Goal: Task Accomplishment & Management: Use online tool/utility

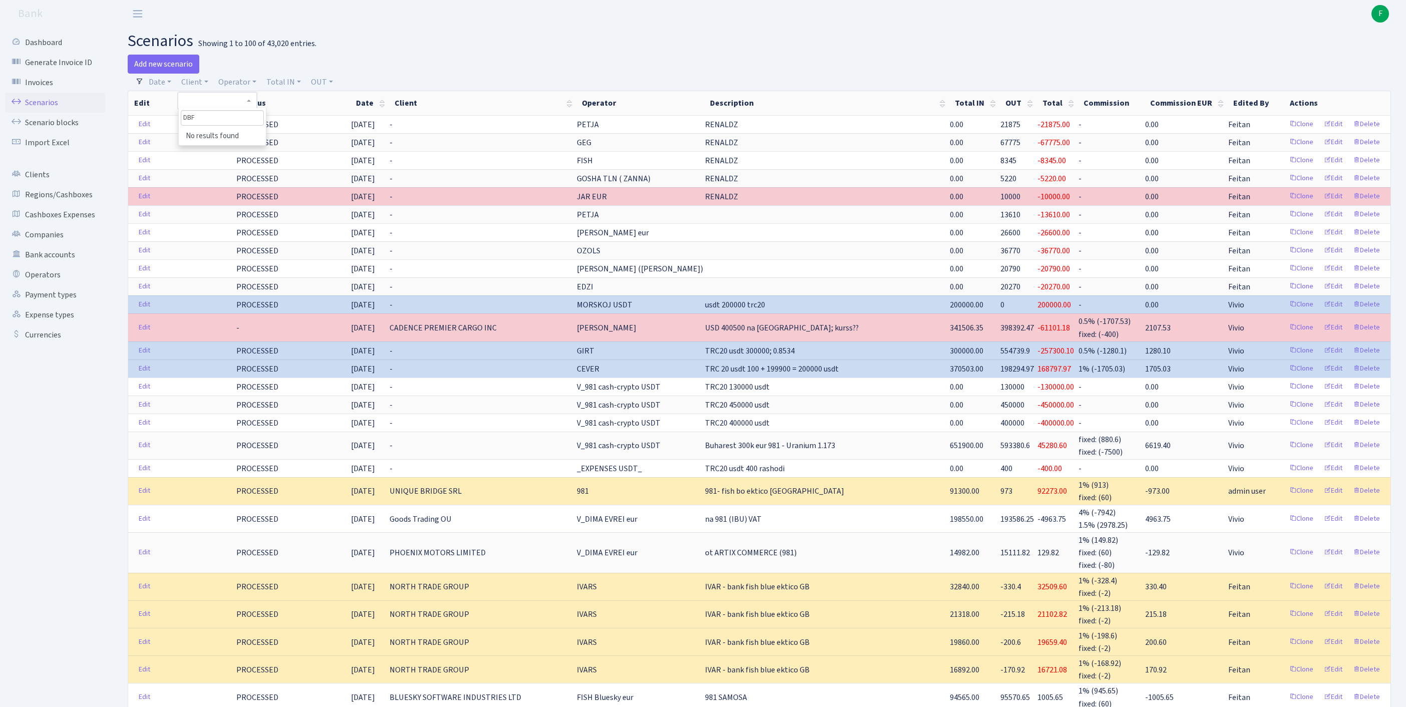
select select "100"
click at [1320, 186] on link "Edit" at bounding box center [1333, 179] width 28 height 16
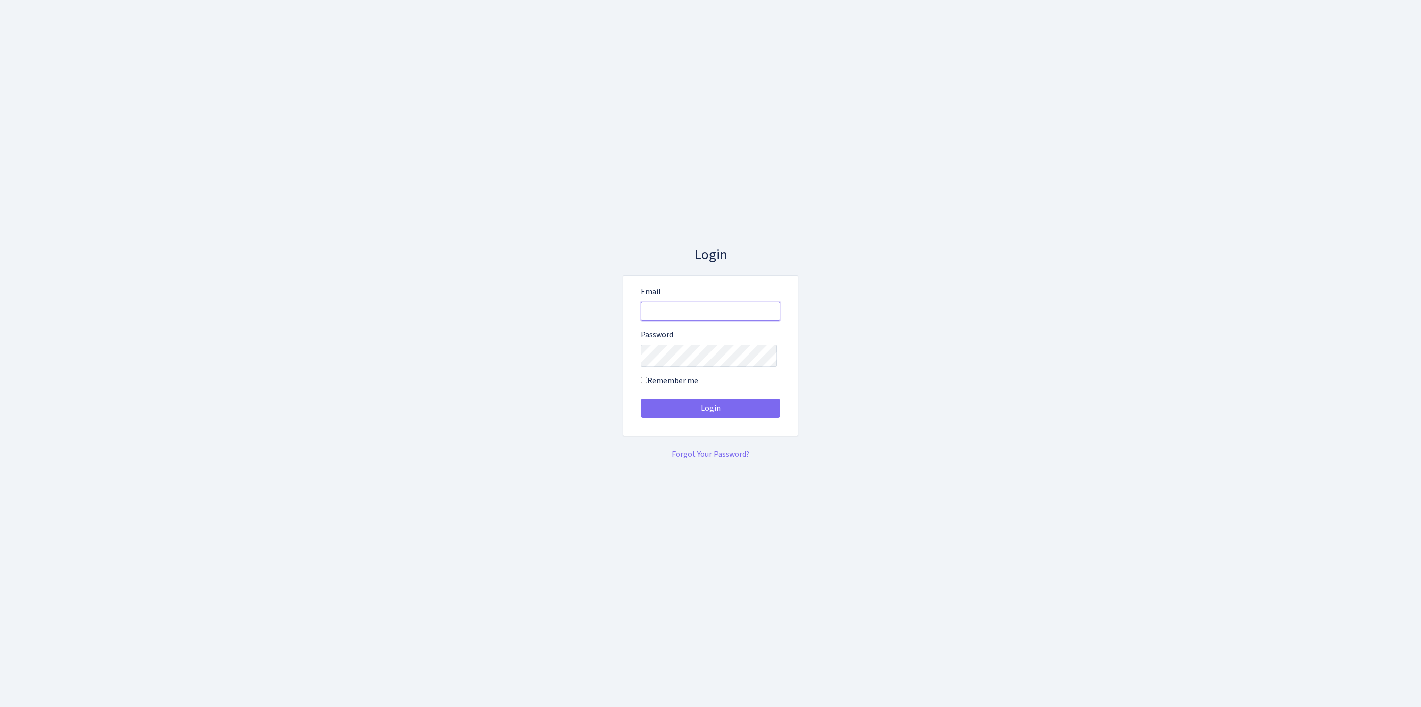
type input "[EMAIL_ADDRESS][DOMAIN_NAME]"
click at [711, 412] on button "Login" at bounding box center [710, 408] width 139 height 19
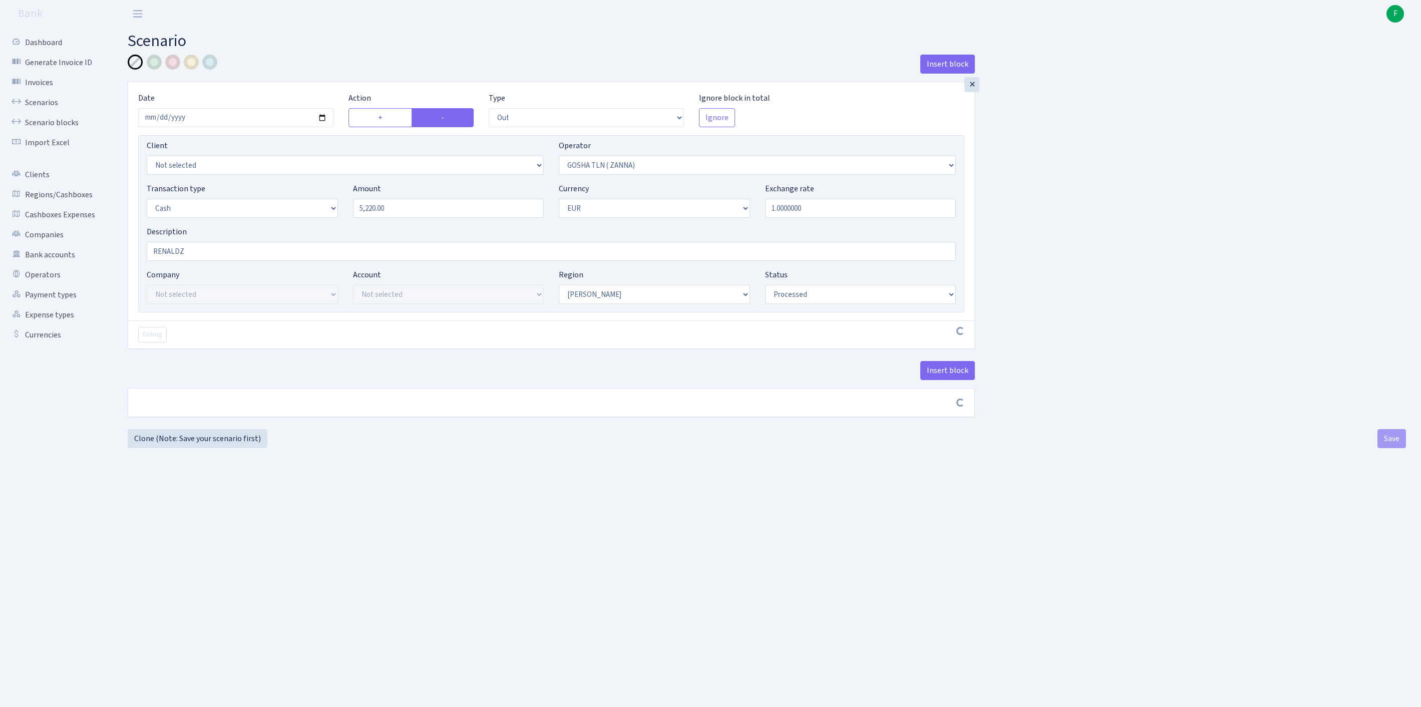
select select "out"
select select "134"
select select "1"
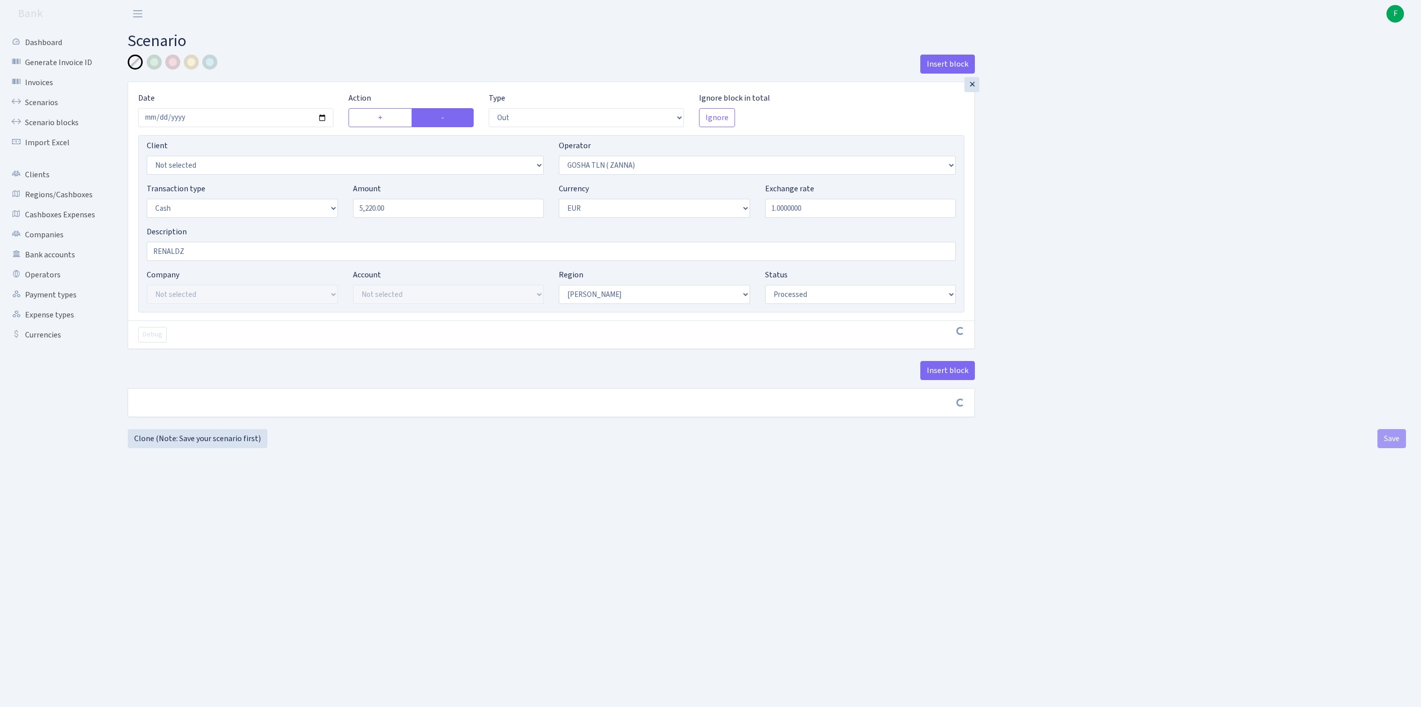
select select "processed"
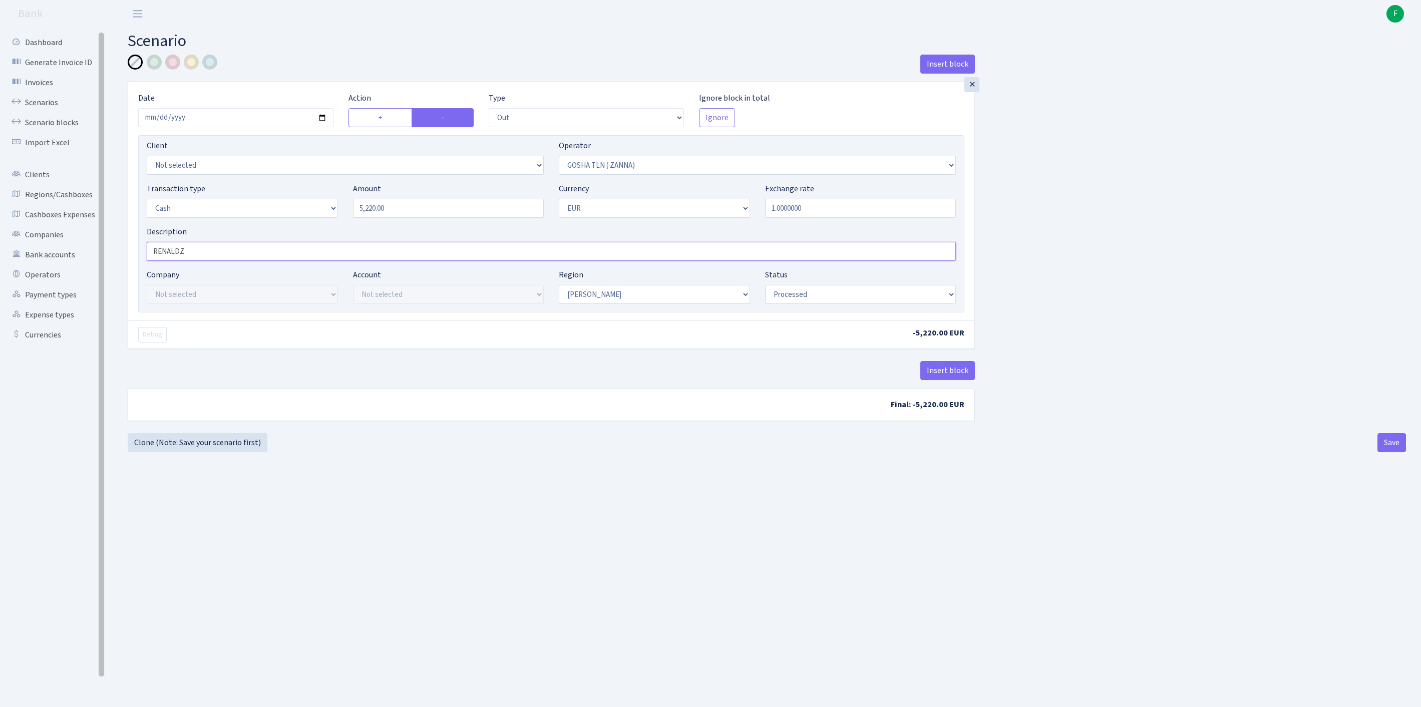
drag, startPoint x: 202, startPoint y: 279, endPoint x: 98, endPoint y: 279, distance: 104.2
click at [98, 279] on div "Dashboard Generate Invoice ID Invoices Scenarios Scenario blocks Import Excel C…" at bounding box center [710, 355] width 1421 height 654
click at [1387, 452] on button "Save" at bounding box center [1392, 442] width 29 height 19
select select "out"
select select "134"
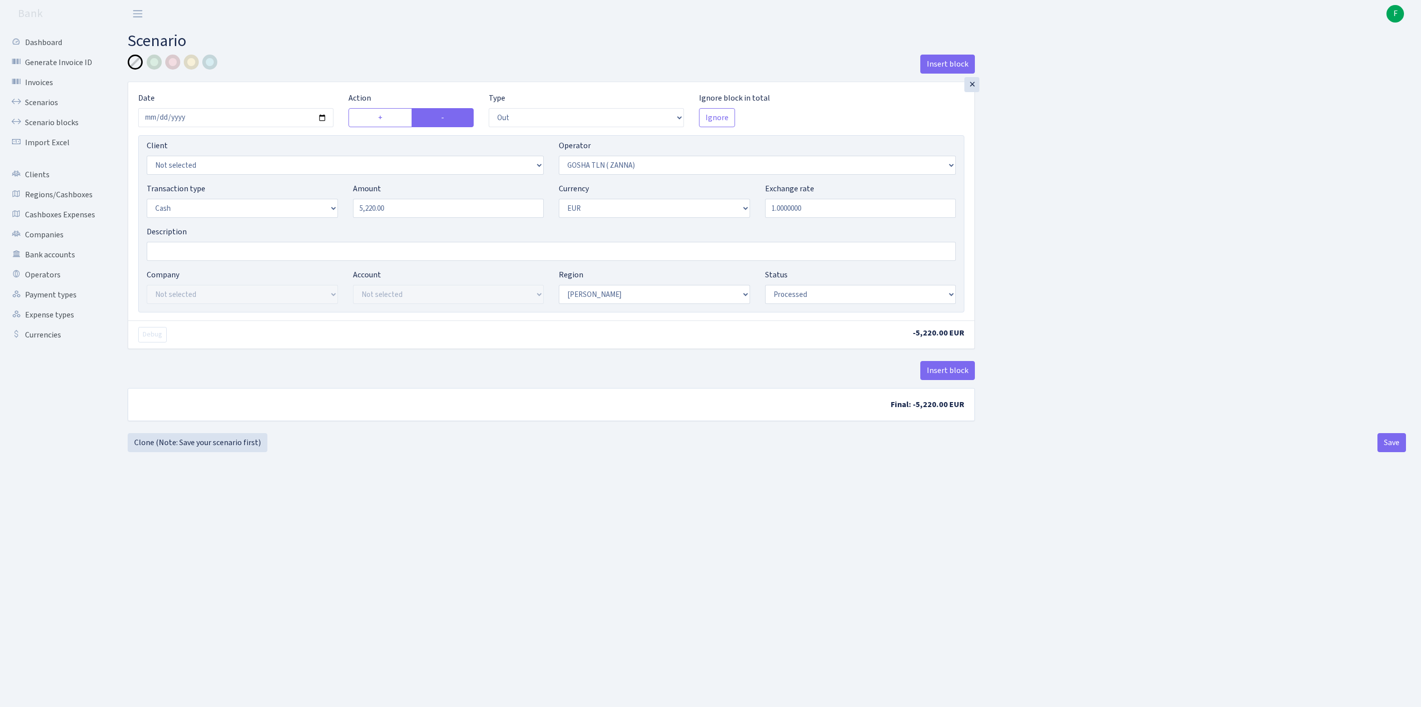
select select "1"
select select "processed"
click at [44, 111] on link "Scenarios" at bounding box center [55, 103] width 100 height 20
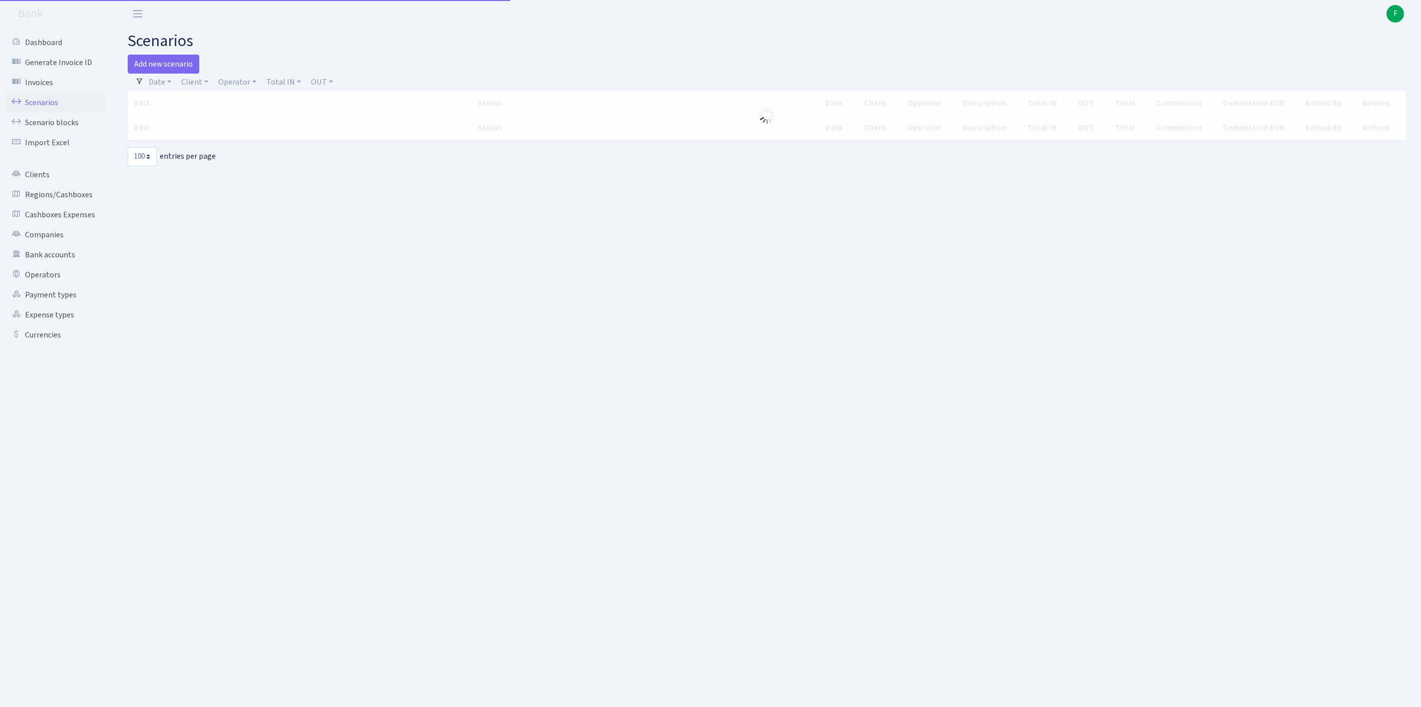
select select "100"
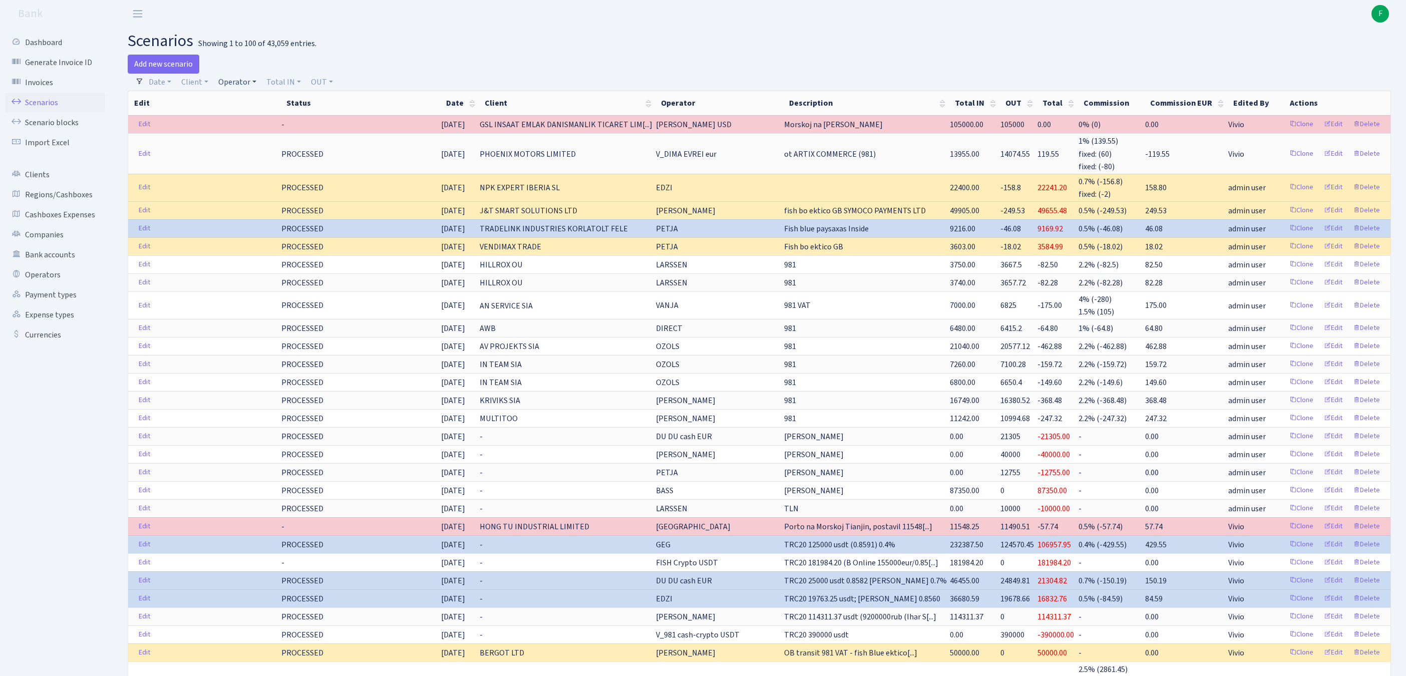
click at [243, 86] on link "Operator" at bounding box center [237, 82] width 46 height 17
click at [284, 123] on input "search" at bounding box center [259, 118] width 83 height 16
type input "SVE"
click at [275, 145] on li "[PERSON_NAME]" at bounding box center [259, 137] width 85 height 18
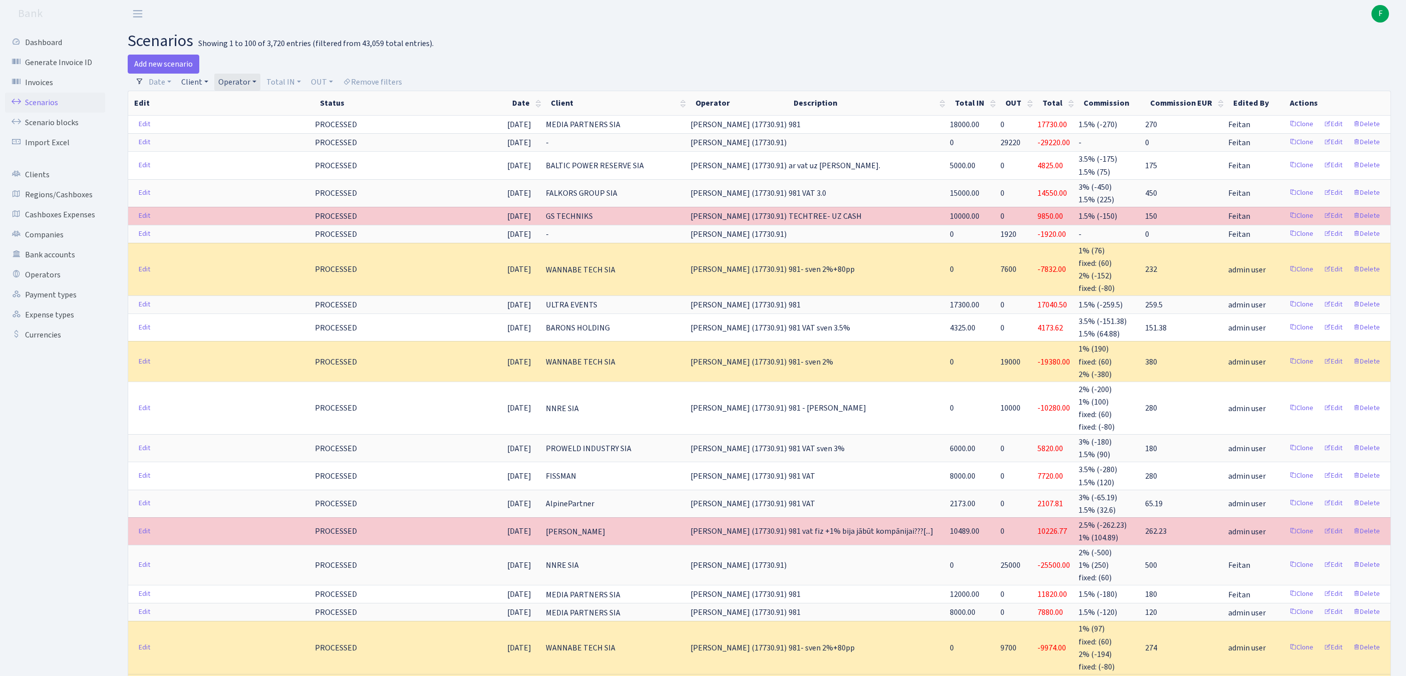
click at [200, 84] on link "Client" at bounding box center [194, 82] width 35 height 17
click at [214, 124] on input "search" at bounding box center [222, 118] width 83 height 16
type input "MEATFUL"
select select "3101"
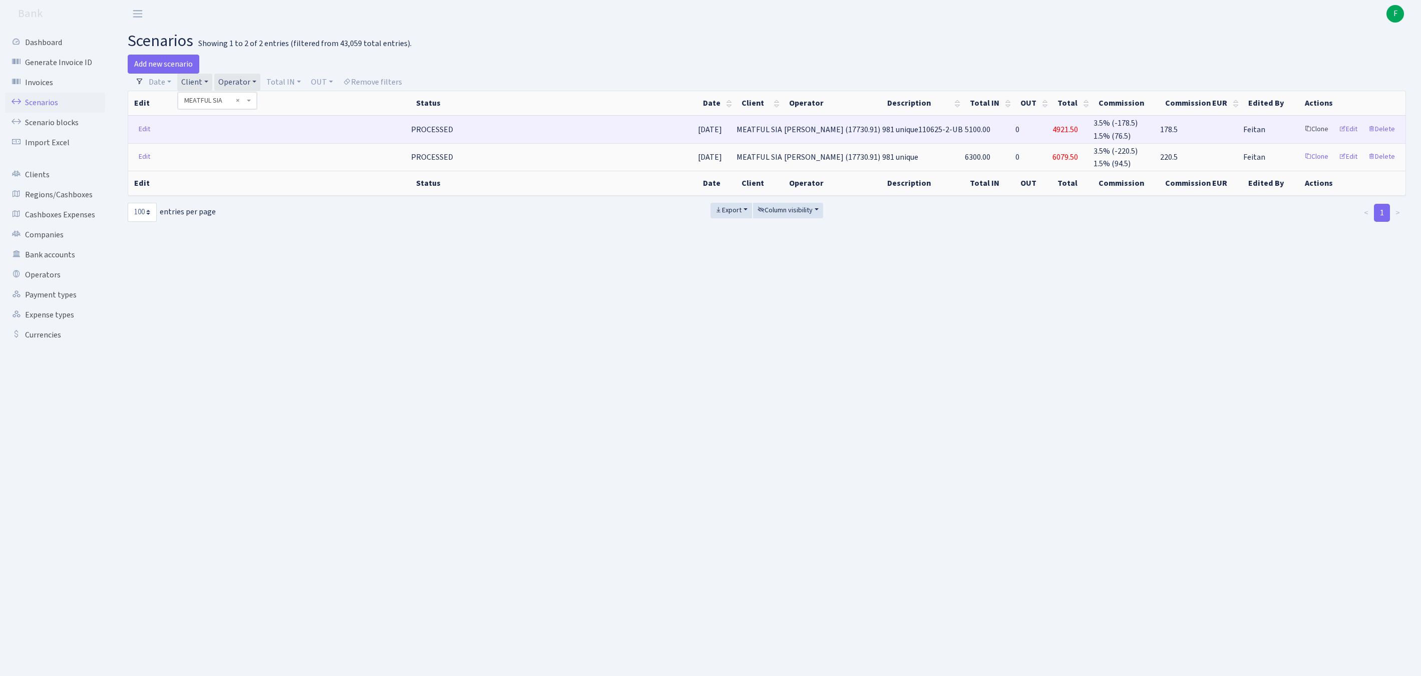
click at [1300, 137] on link "Clone" at bounding box center [1316, 130] width 33 height 16
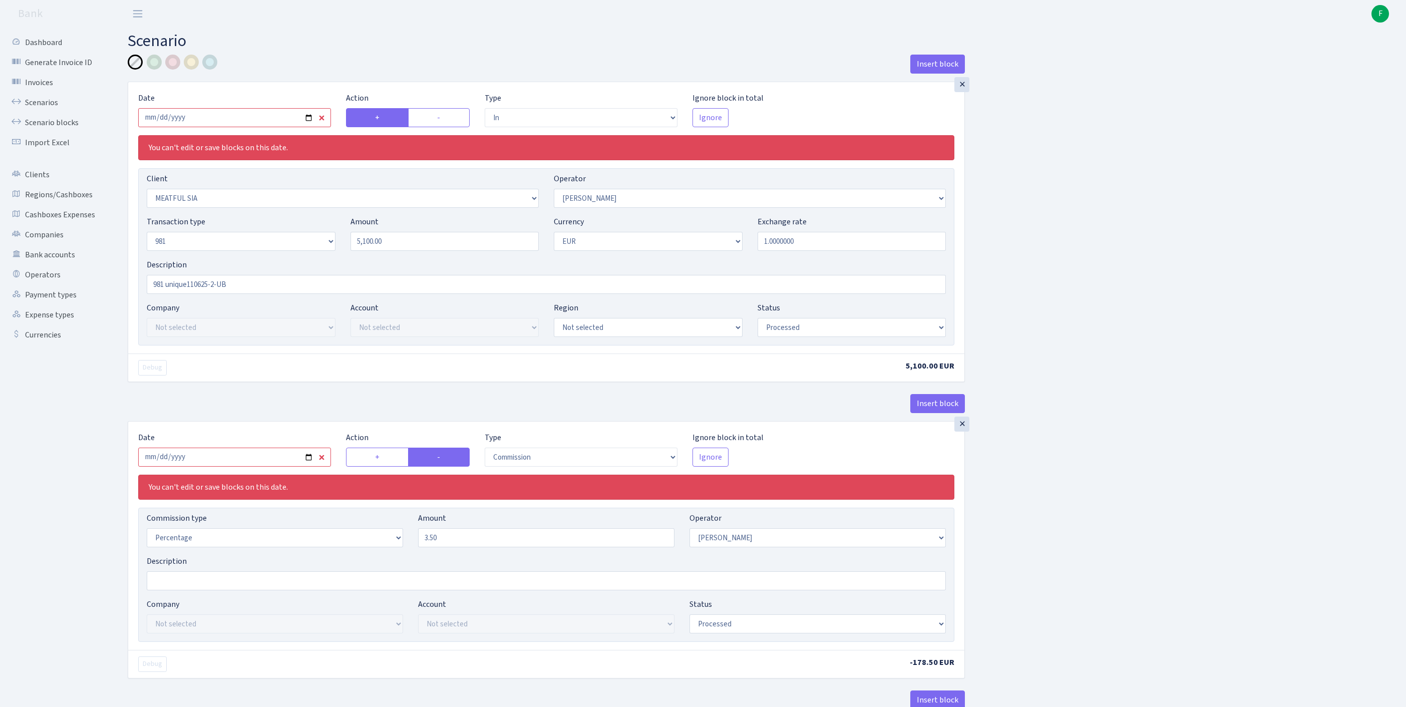
select select "in"
select select "3101"
select select "2"
select select "8"
select select "1"
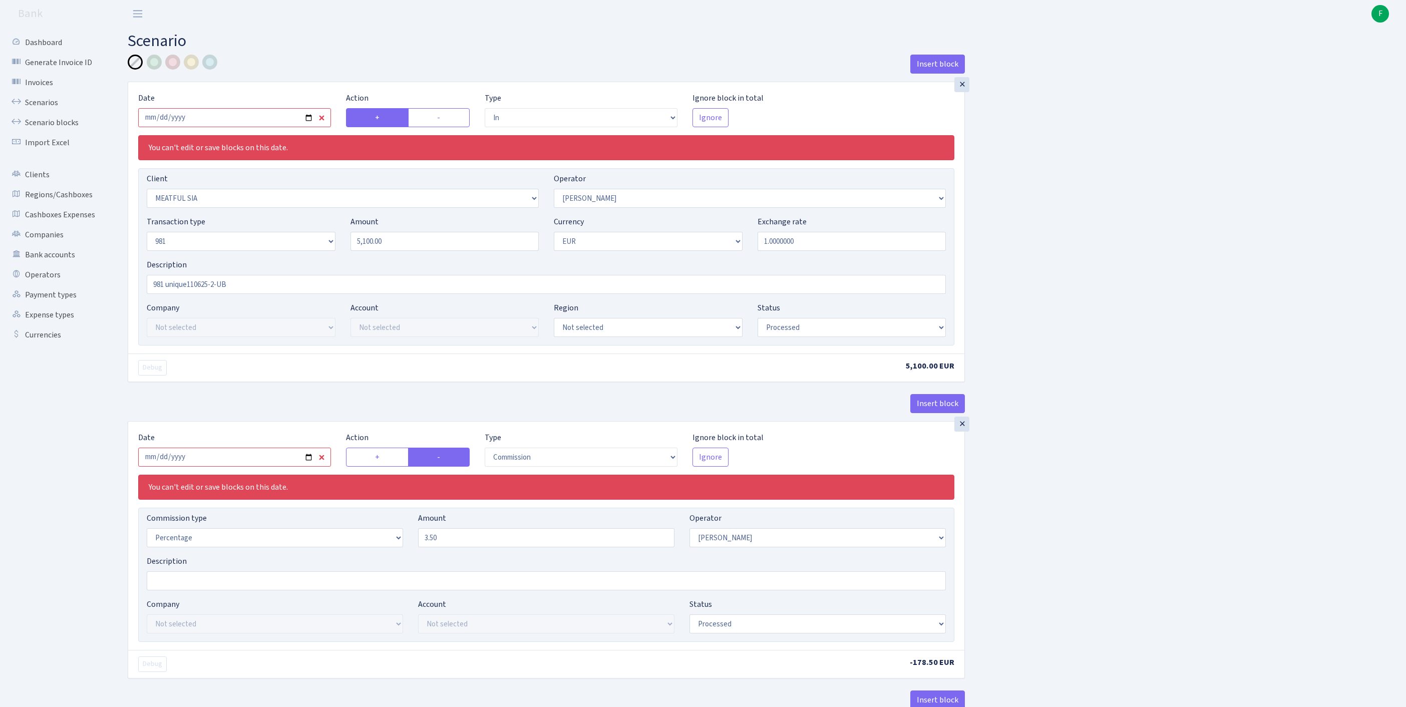
select select "processed"
select select "commission"
select select "2"
select select "processed"
select select "out"
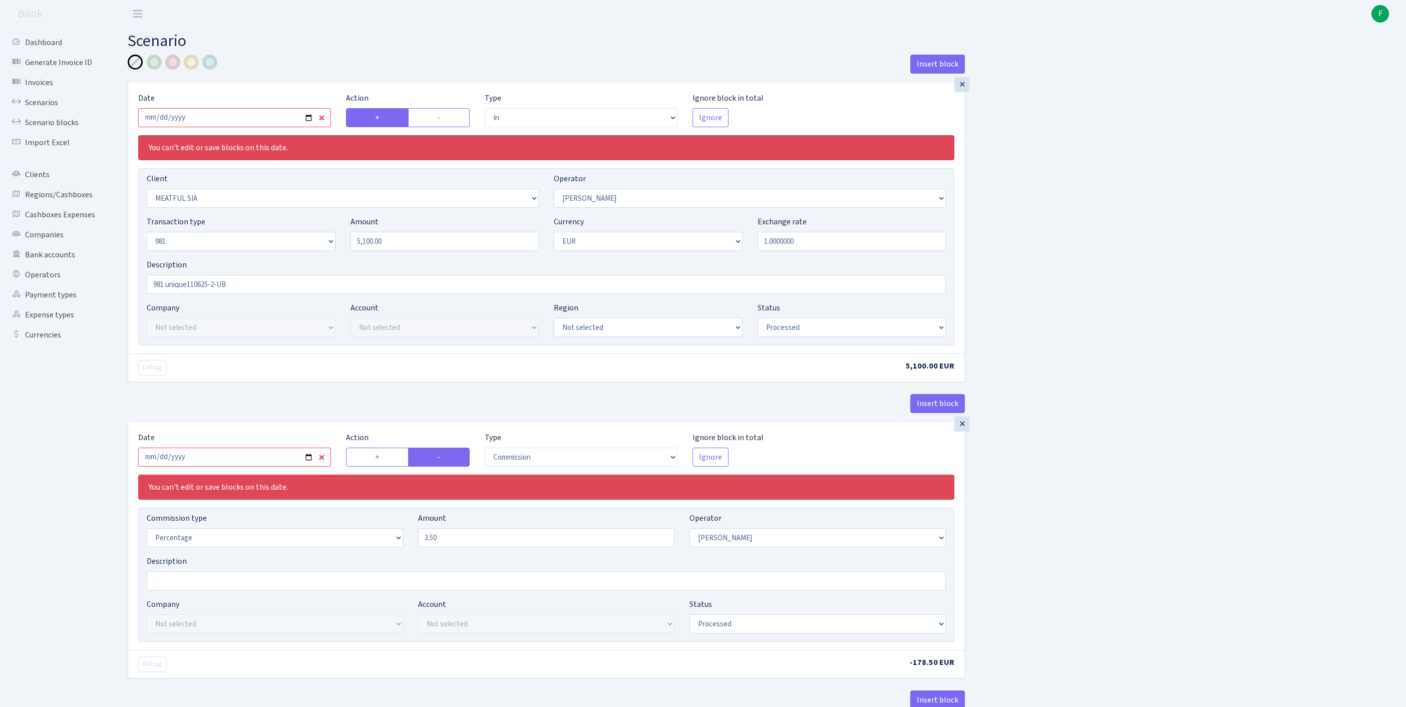
select select "3102"
select select "61"
select select "8"
select select "1"
select select "processed"
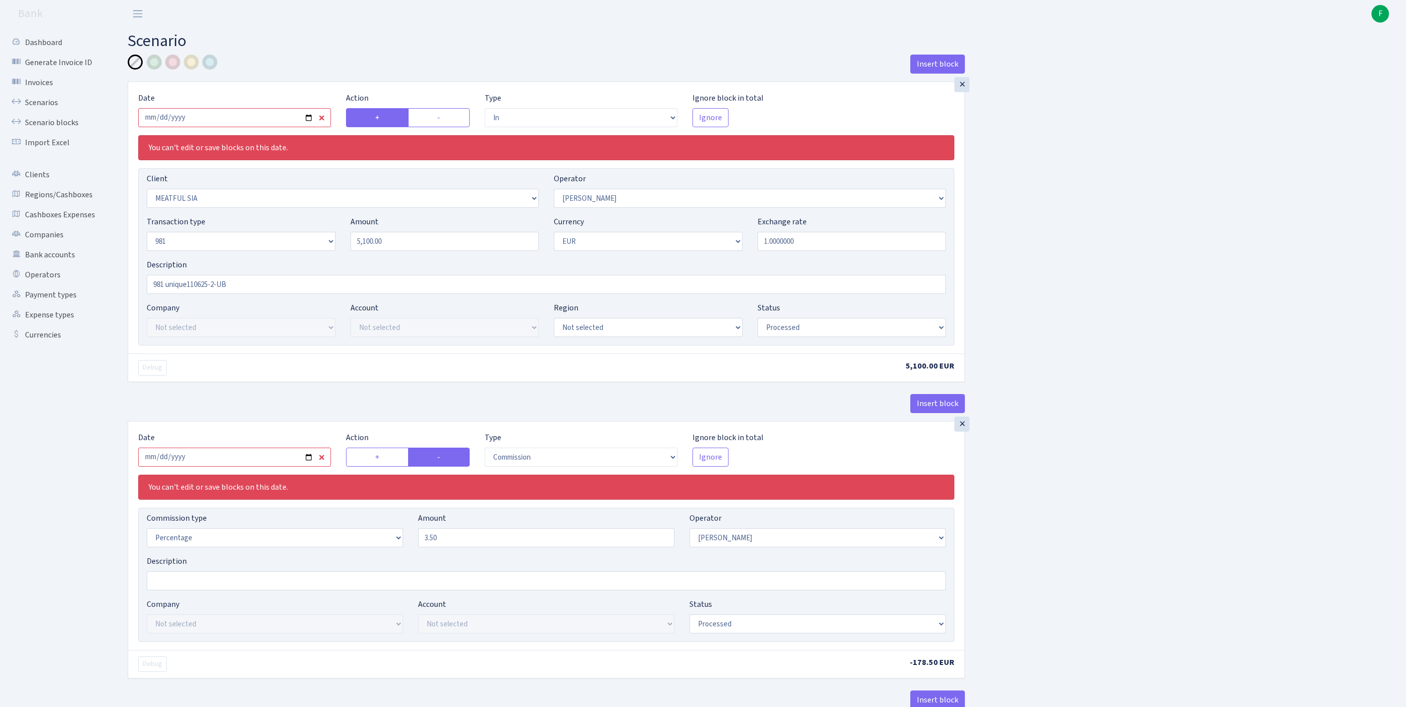
select select "commission"
select select "61"
select select "processed"
click at [248, 126] on input "[DATE]" at bounding box center [234, 117] width 193 height 19
type input "[DATE]"
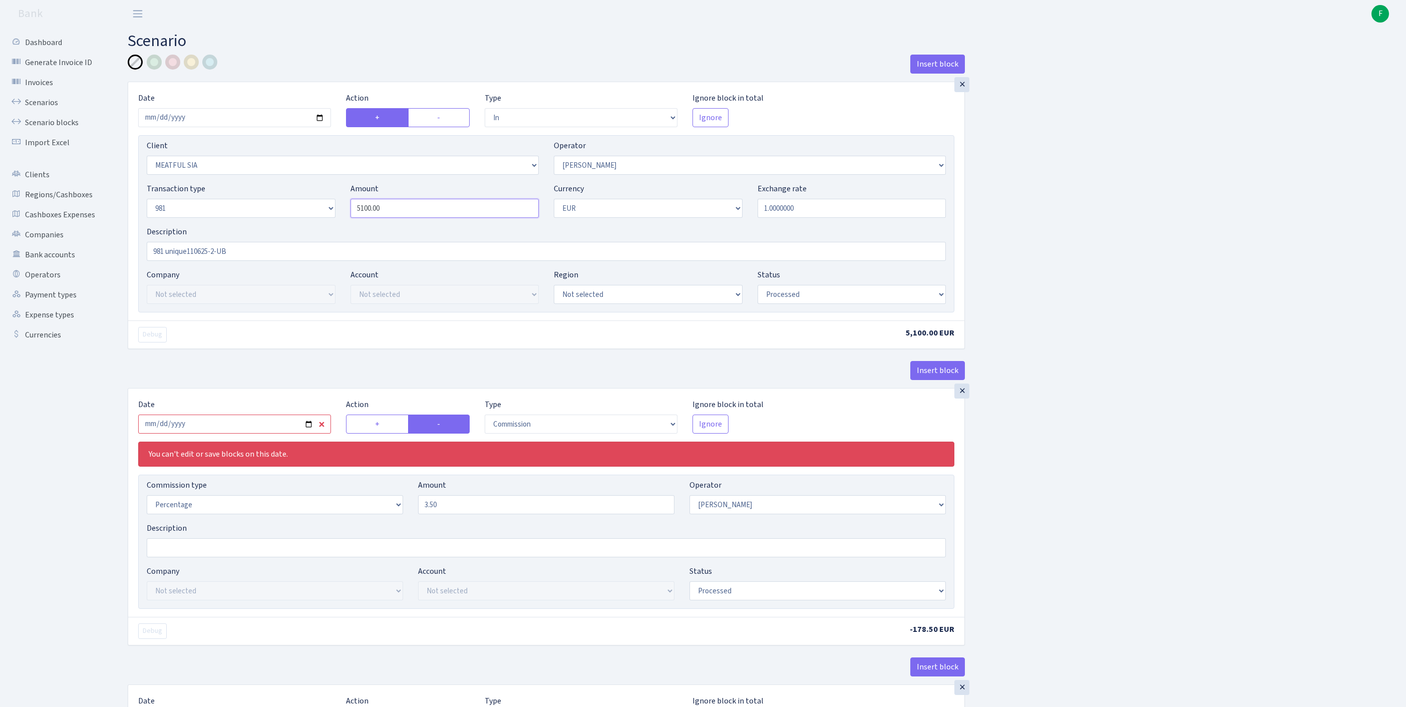
drag, startPoint x: 411, startPoint y: 230, endPoint x: 264, endPoint y: 226, distance: 146.3
click at [264, 226] on div "Transaction type Not selected 981 ELF FISH crypto [PERSON_NAME] MM-BALTIC eur U…" at bounding box center [546, 204] width 814 height 43
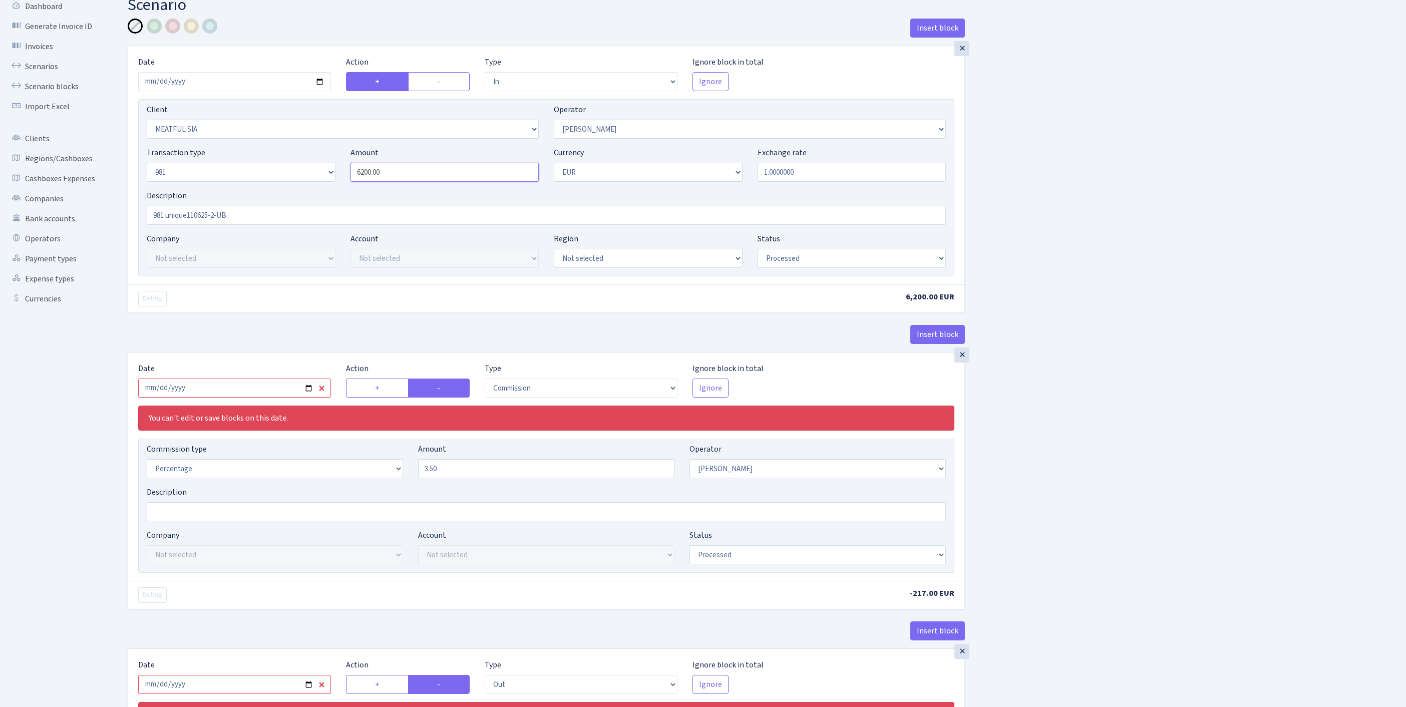
scroll to position [182, 0]
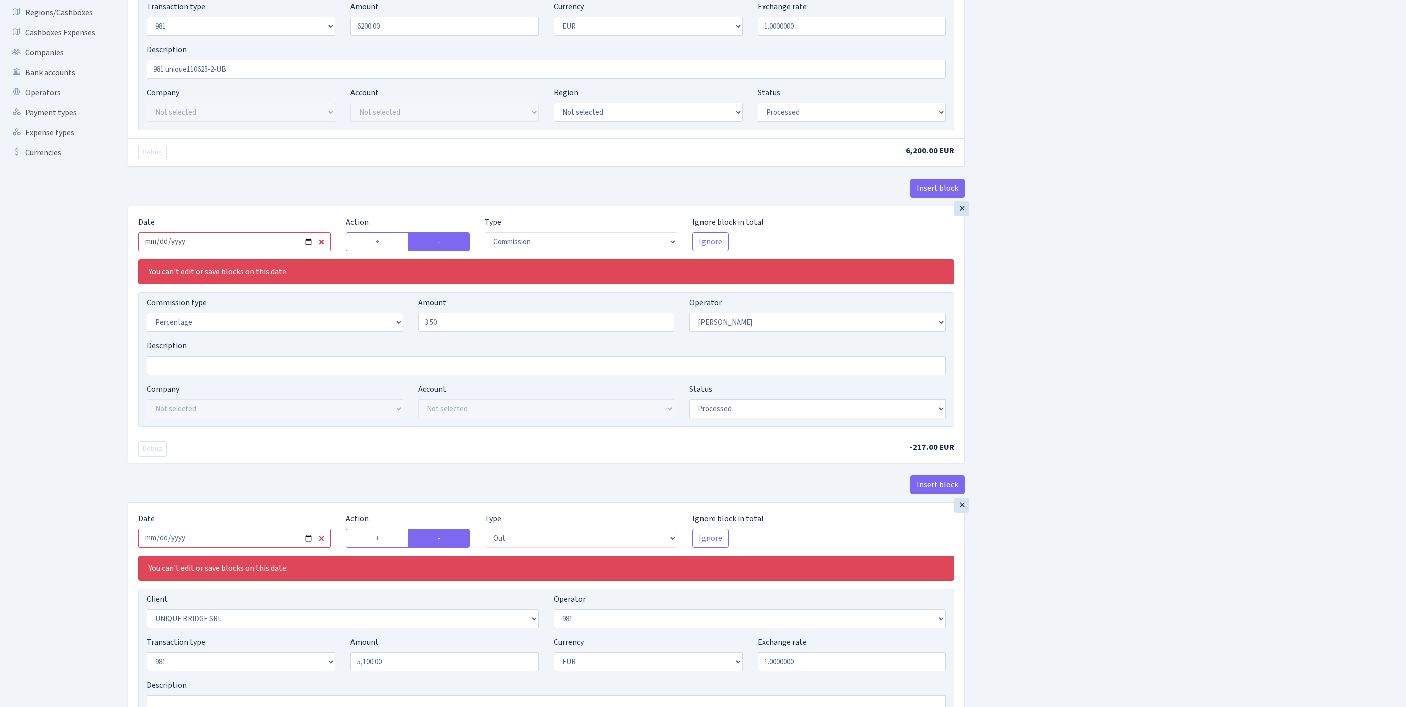
type input "6,200.00"
click at [229, 251] on input "2025-06-12" at bounding box center [234, 241] width 193 height 19
type input "[DATE]"
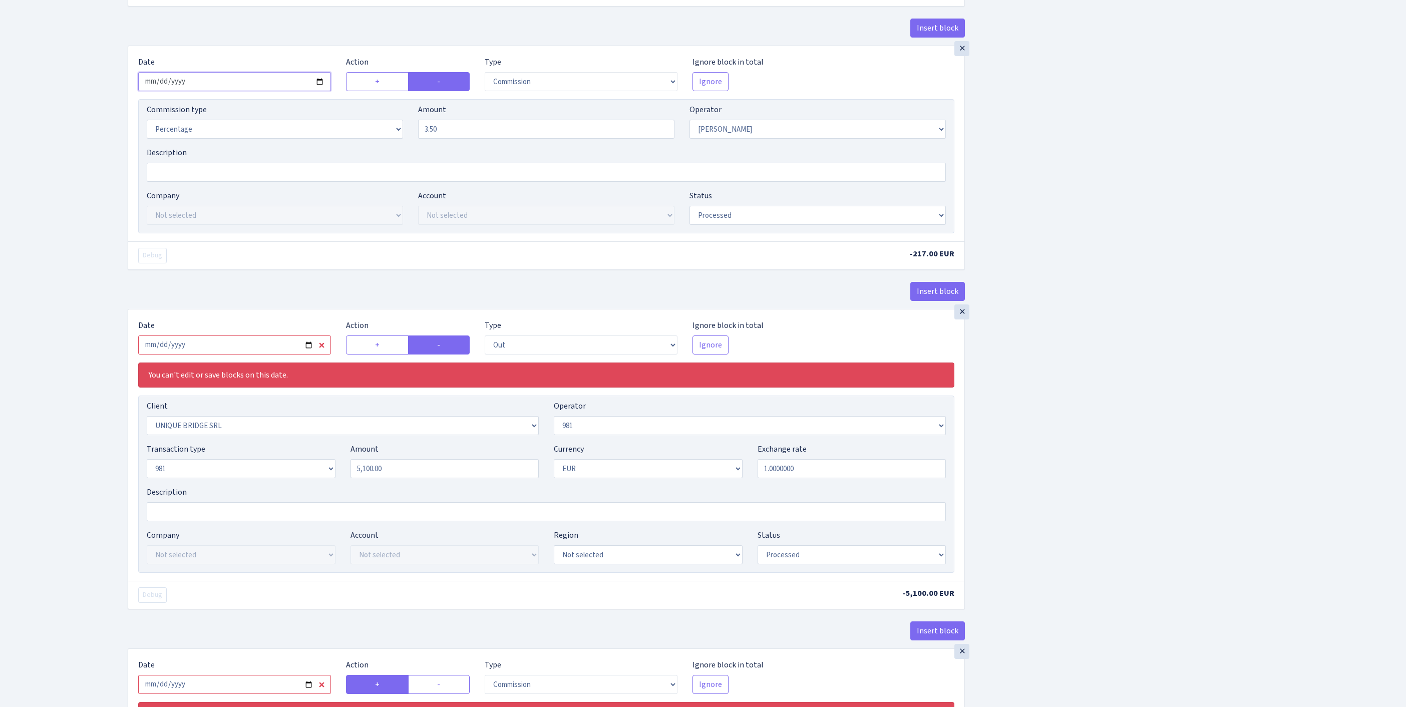
scroll to position [486, 0]
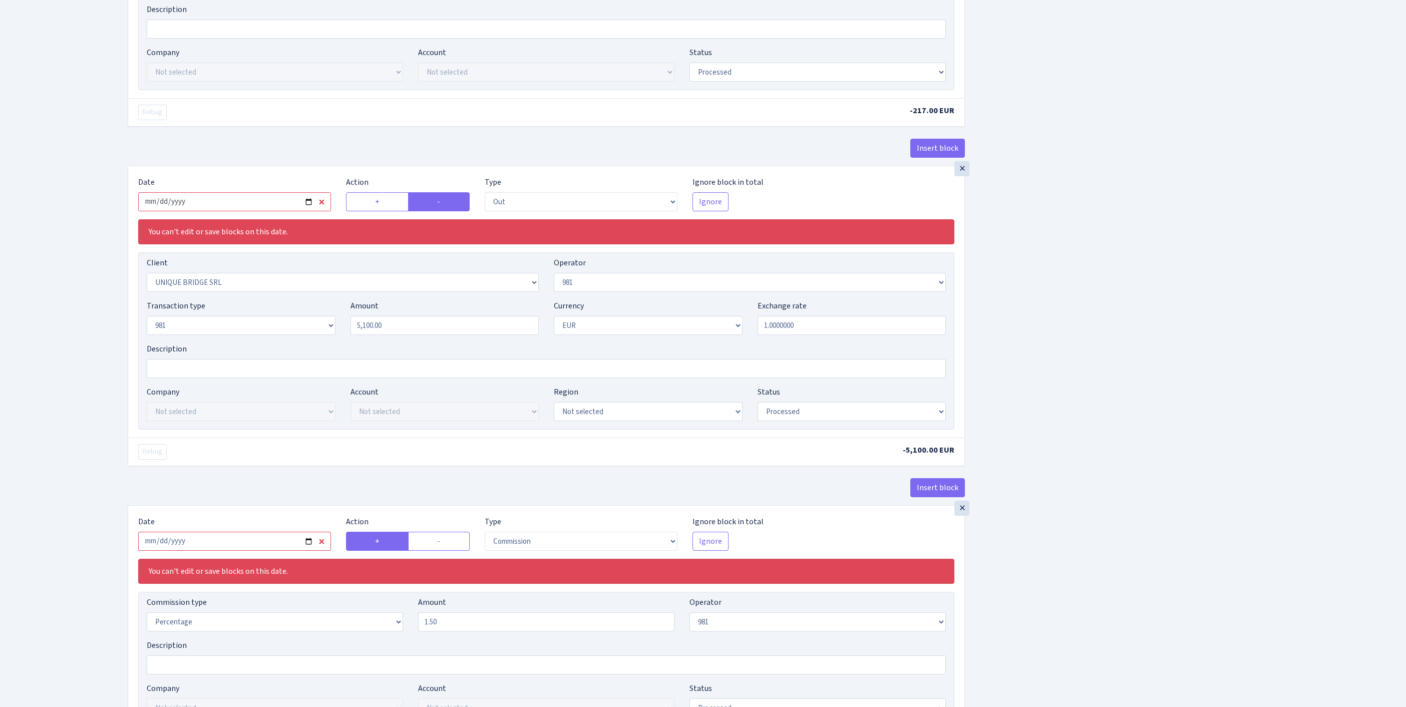
click at [261, 211] on input "2025-06-12" at bounding box center [234, 201] width 193 height 19
type input "[DATE]"
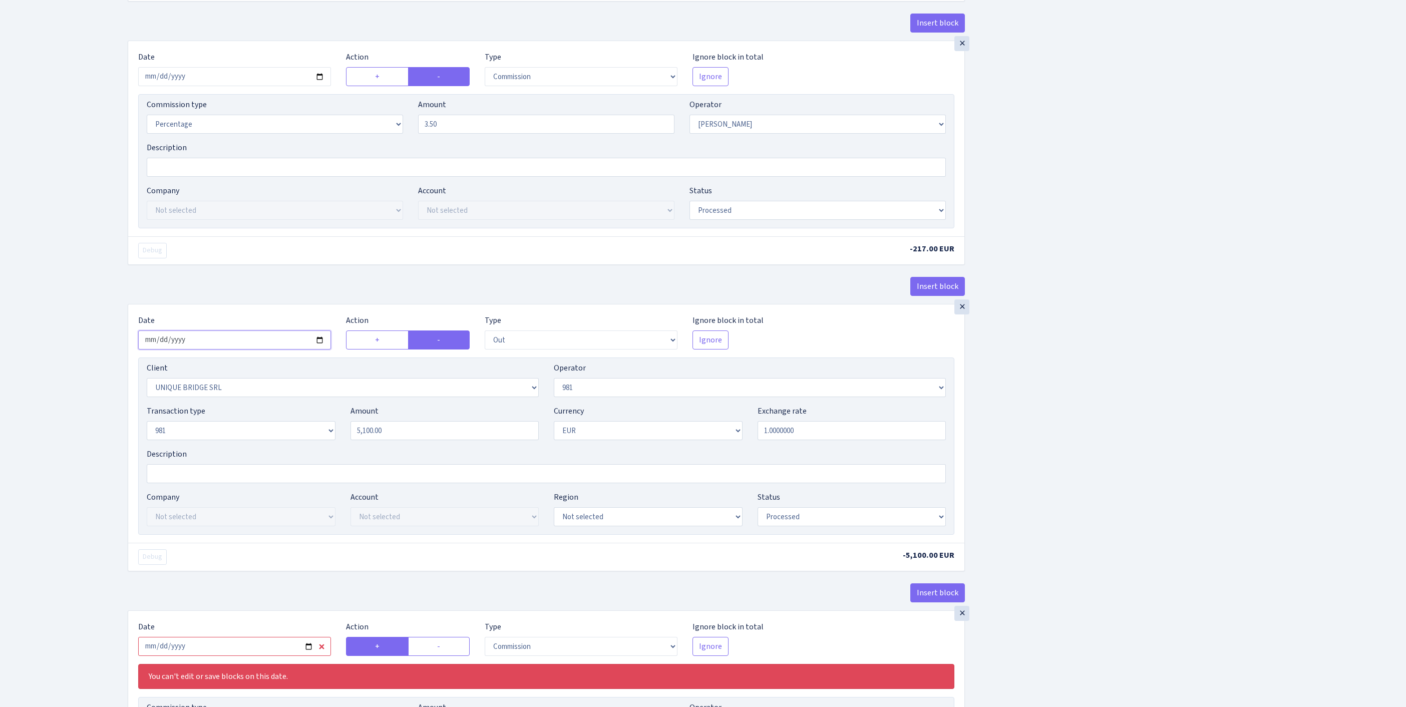
scroll to position [508, 0]
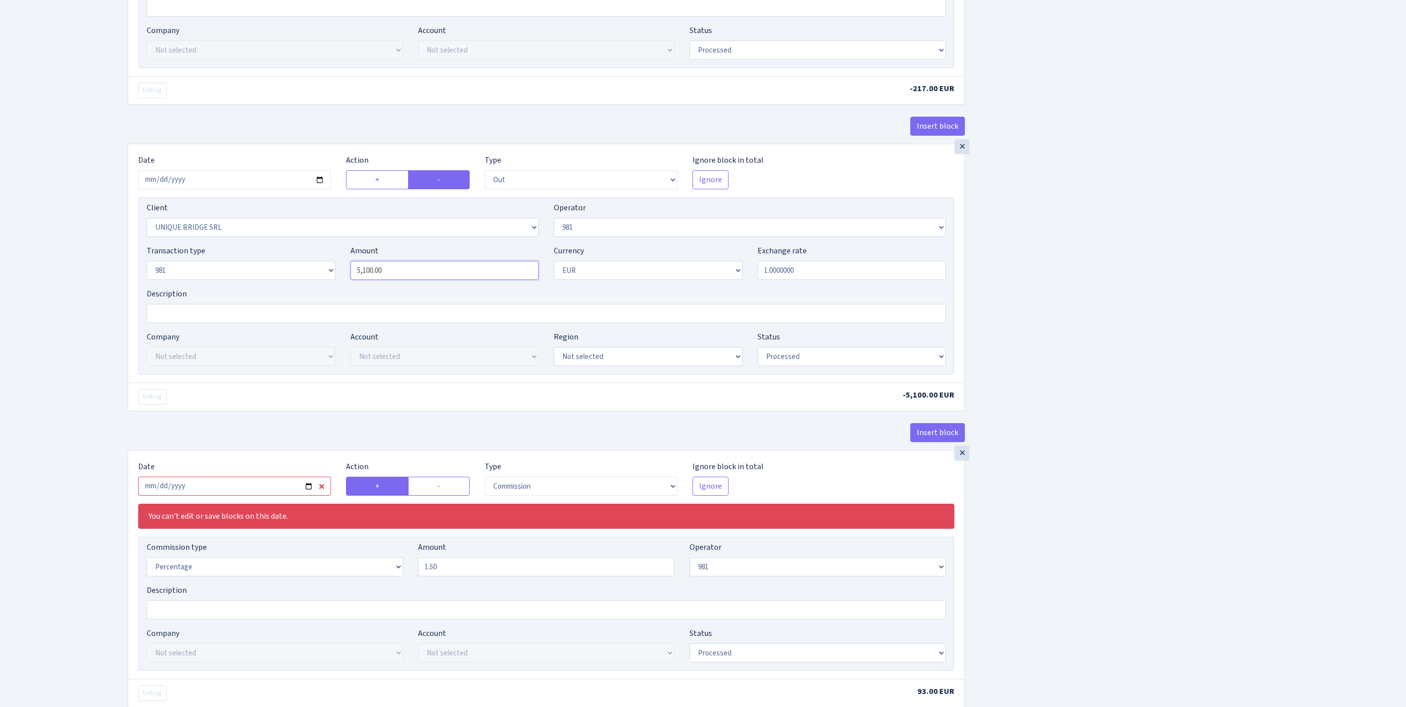
type input "5100.00"
drag, startPoint x: 408, startPoint y: 372, endPoint x: 322, endPoint y: 372, distance: 85.1
click at [322, 288] on div "Transaction type Not selected 981 ELF FISH crypto GIRT IVO dekl MM-BALTIC eur U…" at bounding box center [546, 266] width 814 height 43
paste input "tel"
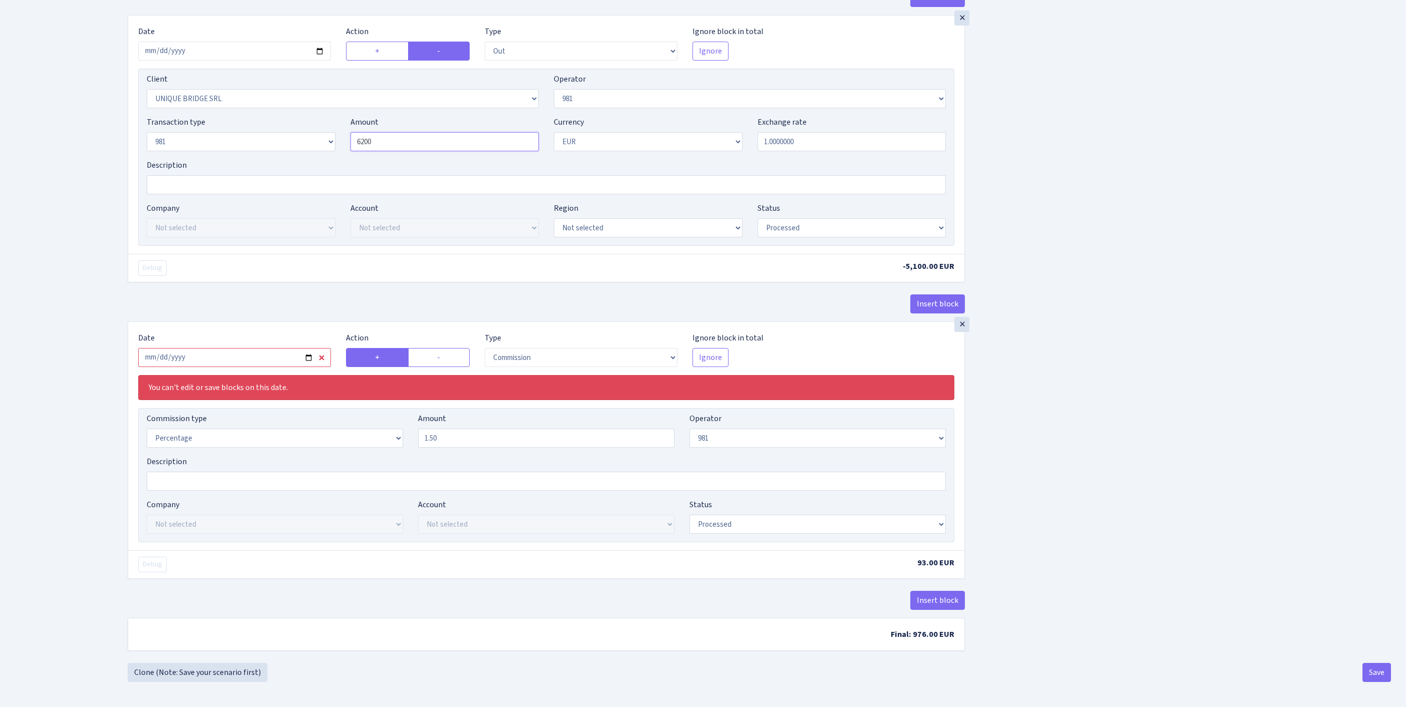
scroll to position [766, 0]
type input "6,200.00"
click at [252, 357] on input "2025-06-12" at bounding box center [234, 357] width 193 height 19
type input "[DATE]"
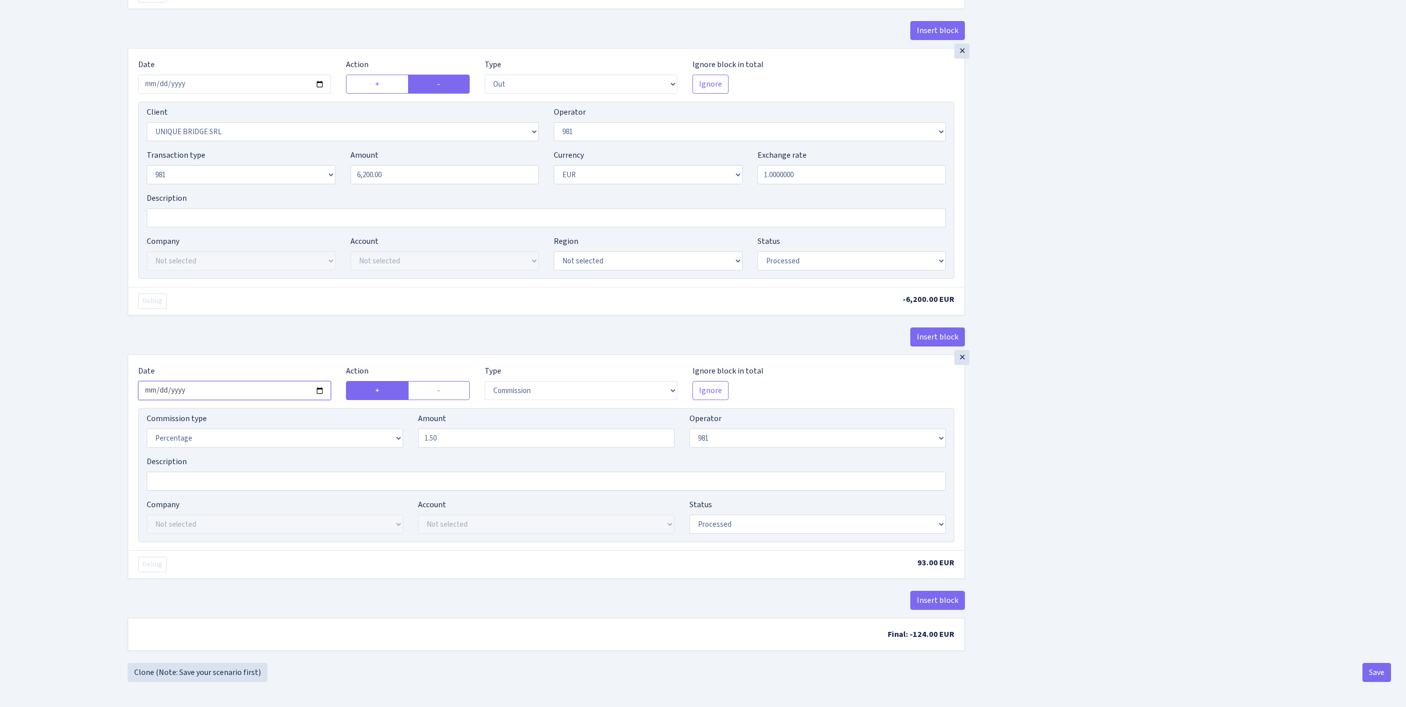
scroll to position [770, 0]
click at [1372, 672] on button "Save" at bounding box center [1376, 672] width 29 height 19
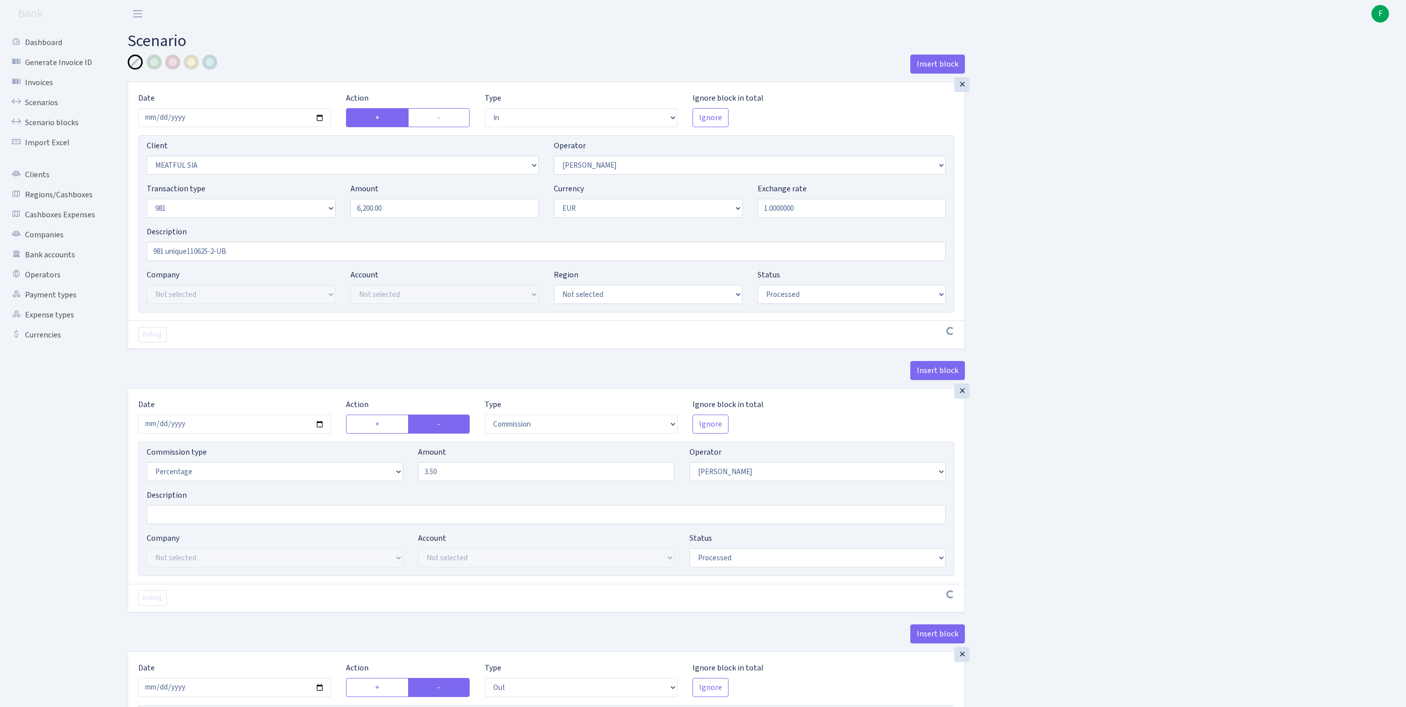
select select "in"
select select "3101"
select select "2"
select select "8"
select select "1"
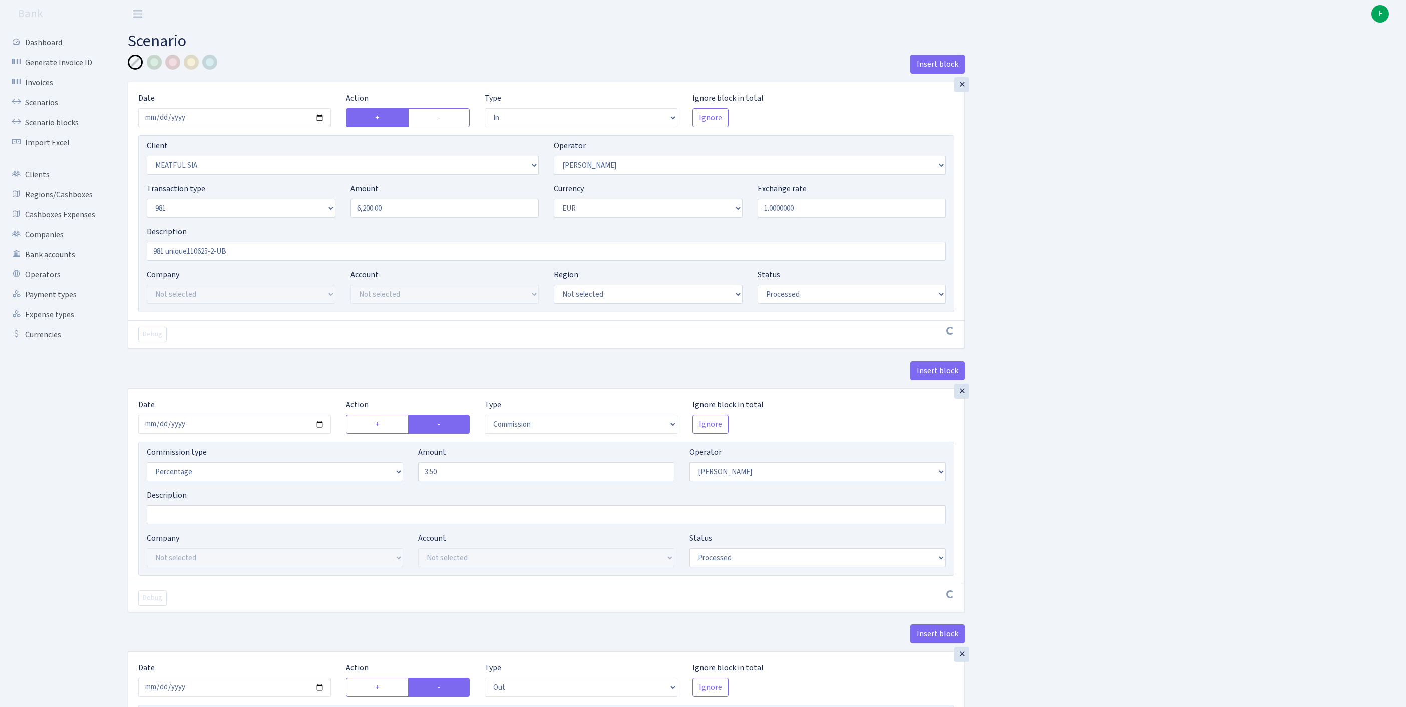
select select "processed"
select select "commission"
select select "2"
select select "processed"
select select "out"
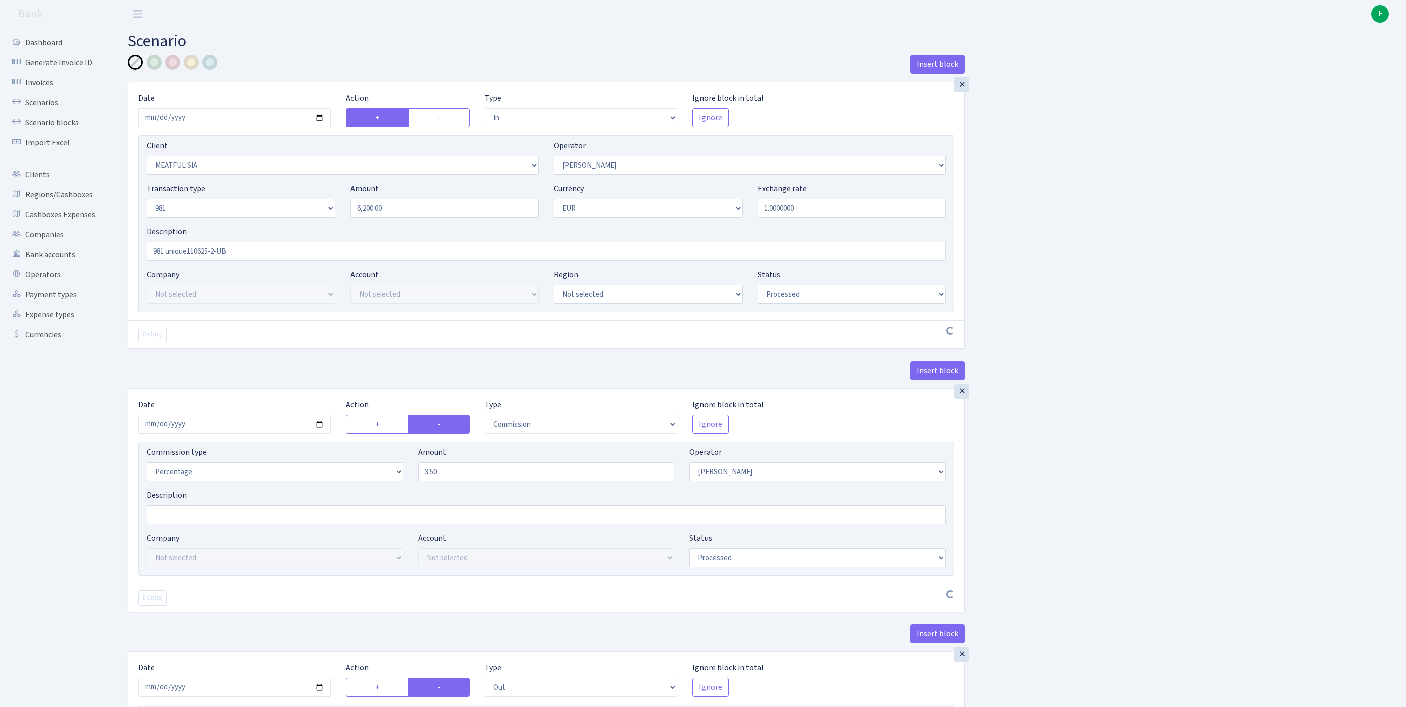
select select "3102"
select select "61"
select select "8"
select select "1"
select select "processed"
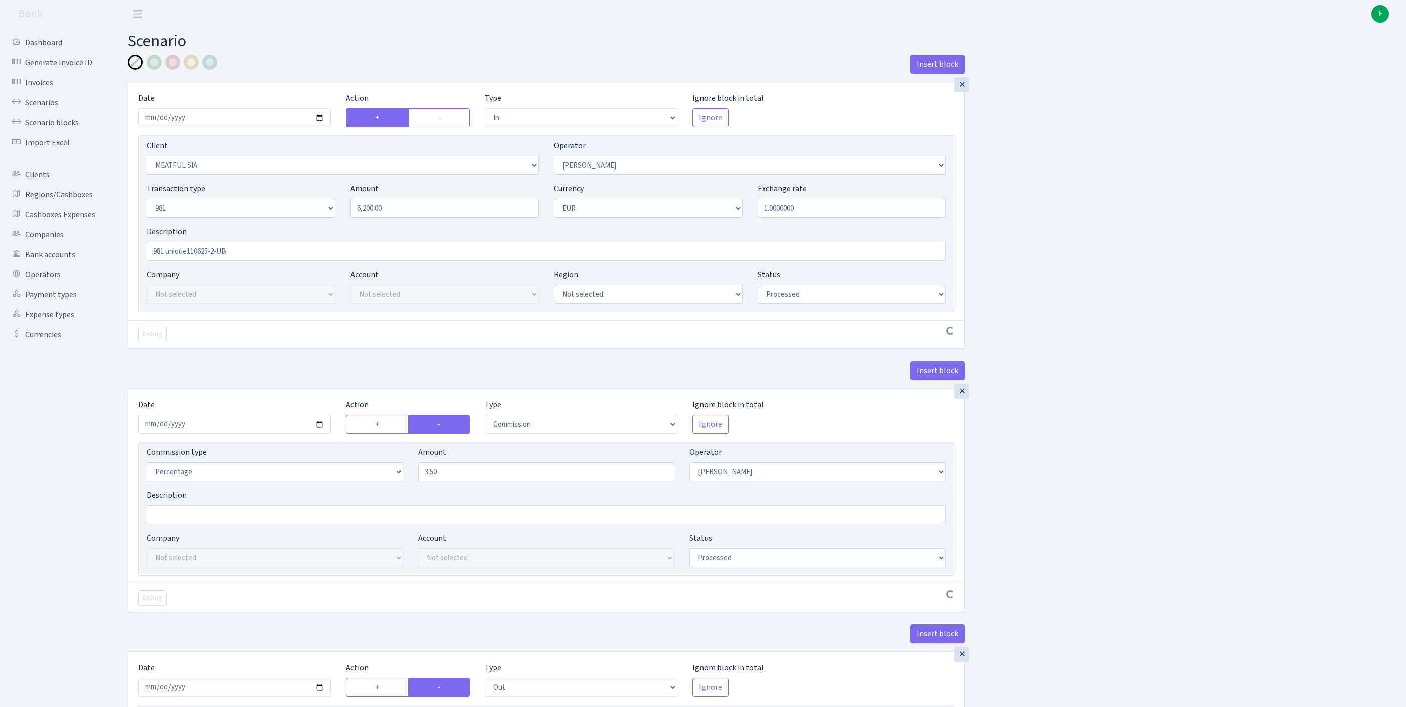
select select "commission"
select select "61"
select select "processed"
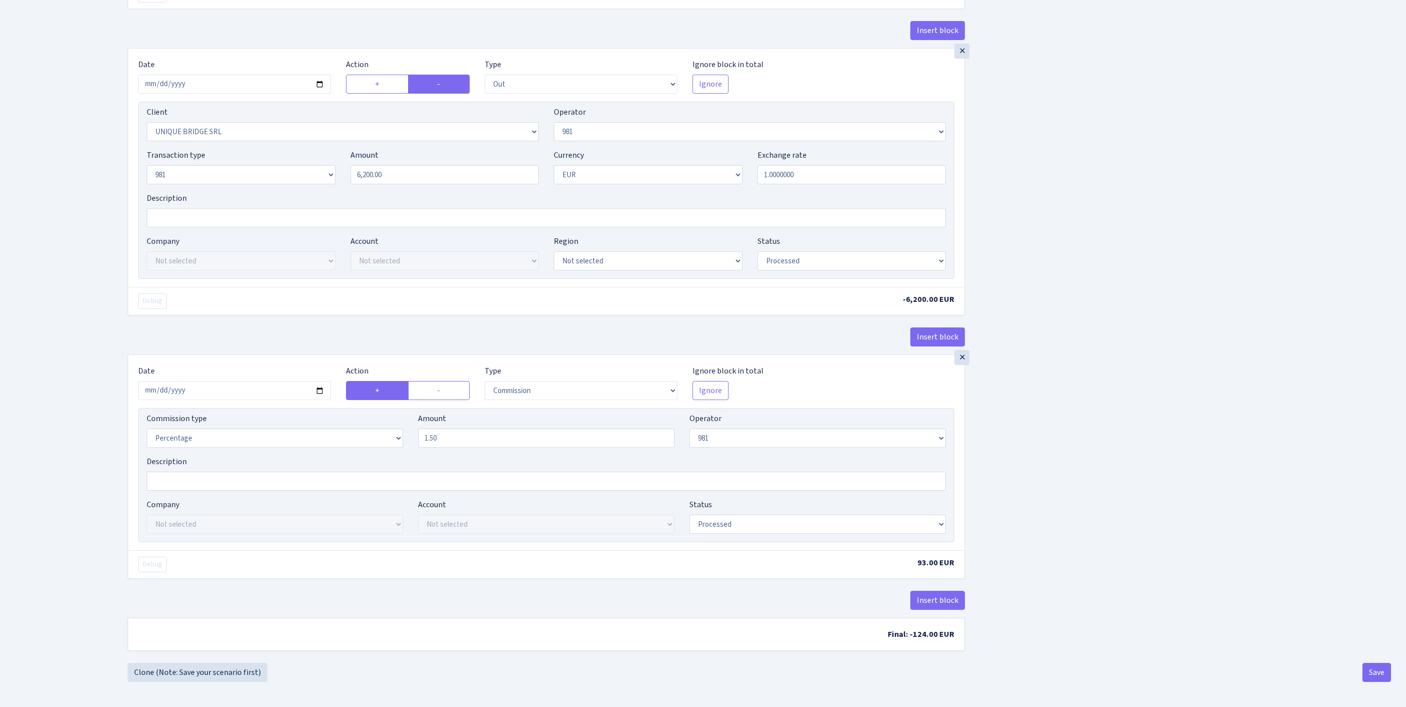
scroll to position [770, 0]
click at [1373, 670] on button "Save" at bounding box center [1376, 672] width 29 height 19
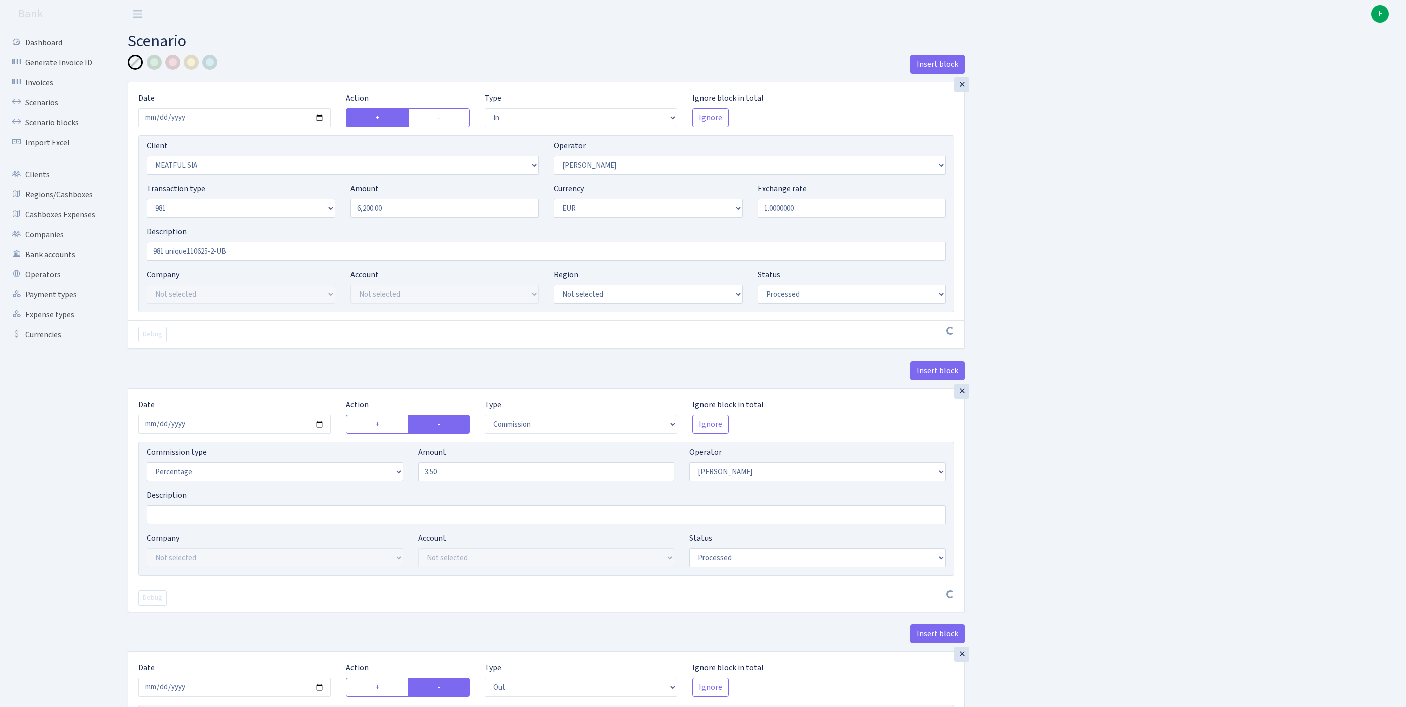
select select "in"
select select "3101"
select select "2"
select select "8"
select select "1"
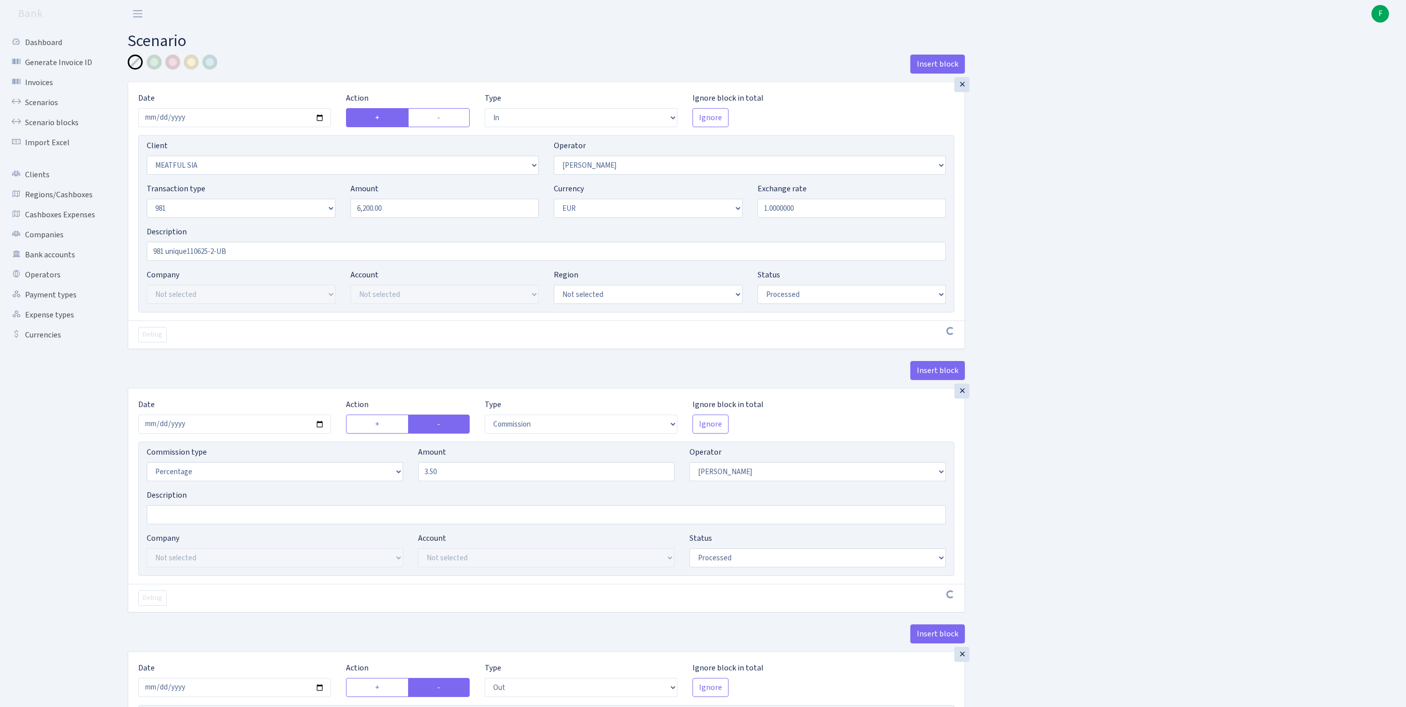
select select "processed"
select select "commission"
select select "2"
select select "processed"
select select "out"
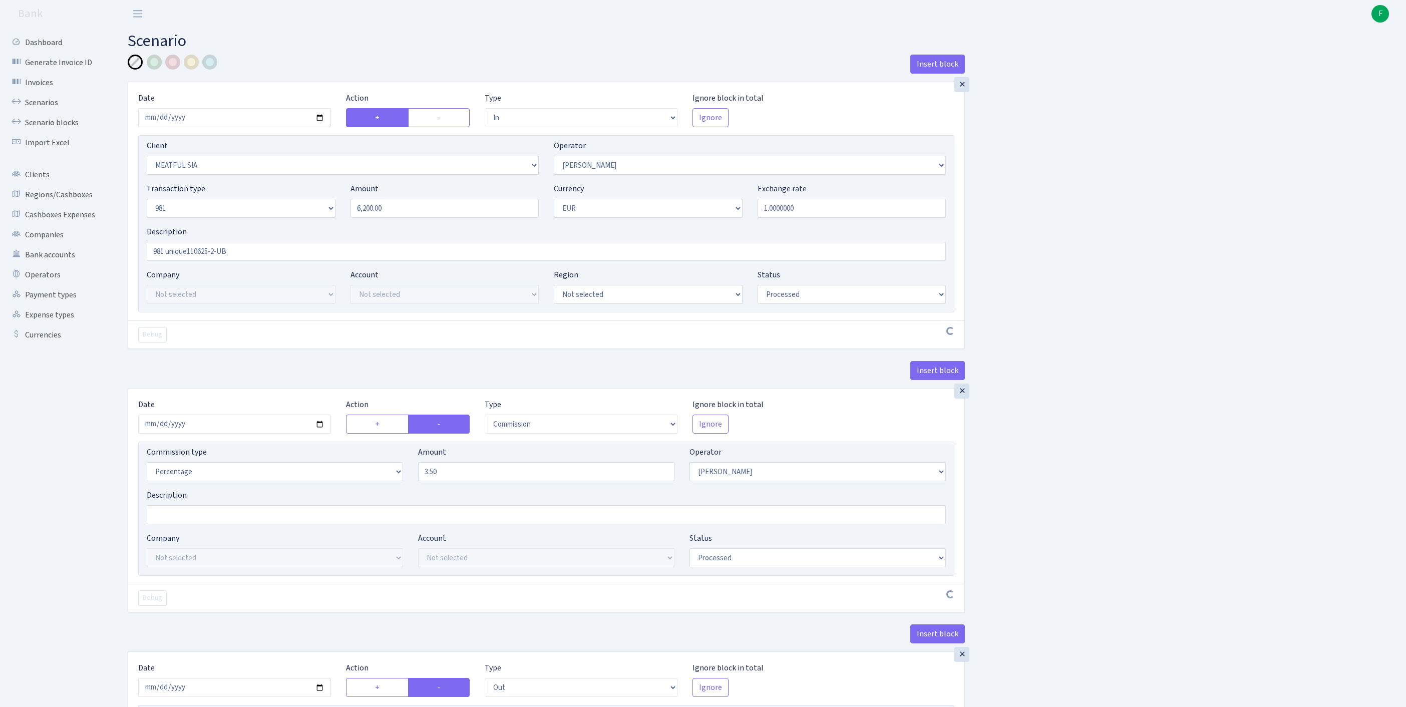
select select "3102"
select select "61"
select select "8"
select select "1"
select select "processed"
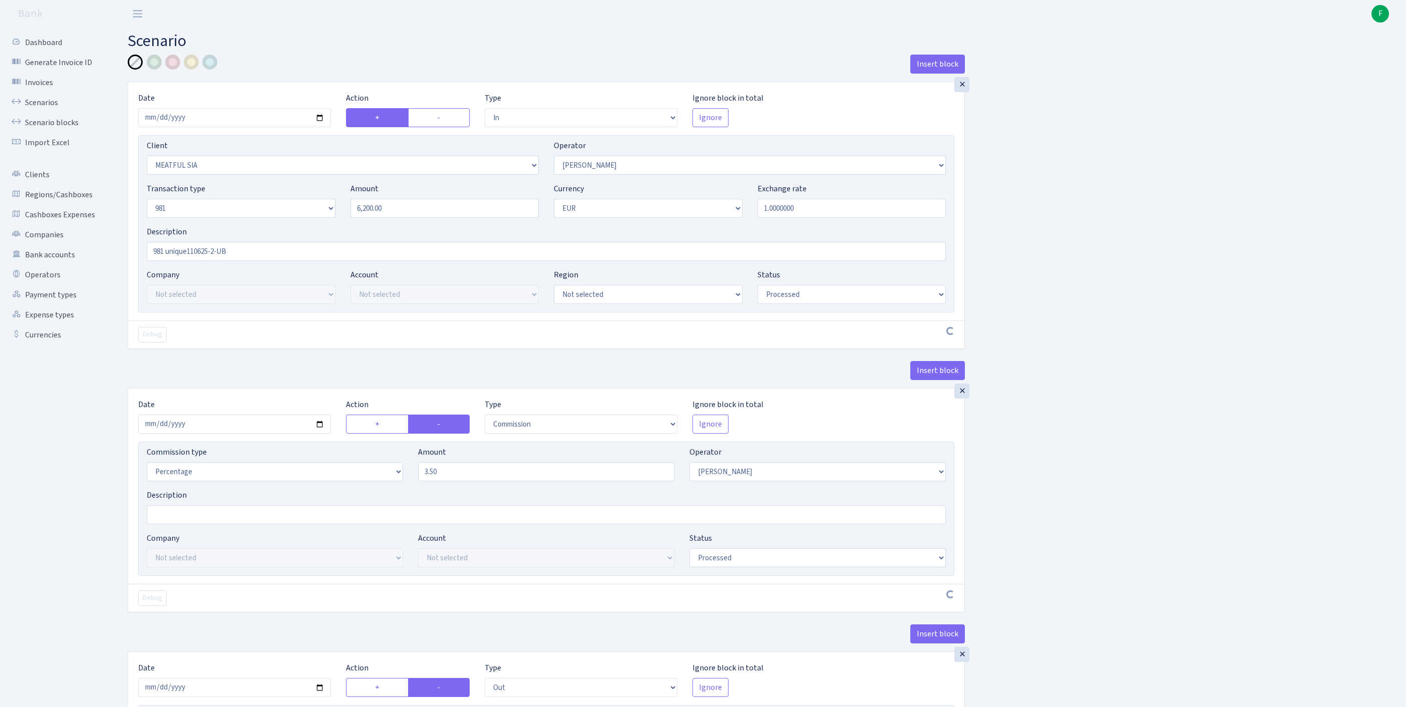
select select "commission"
select select "61"
select select "processed"
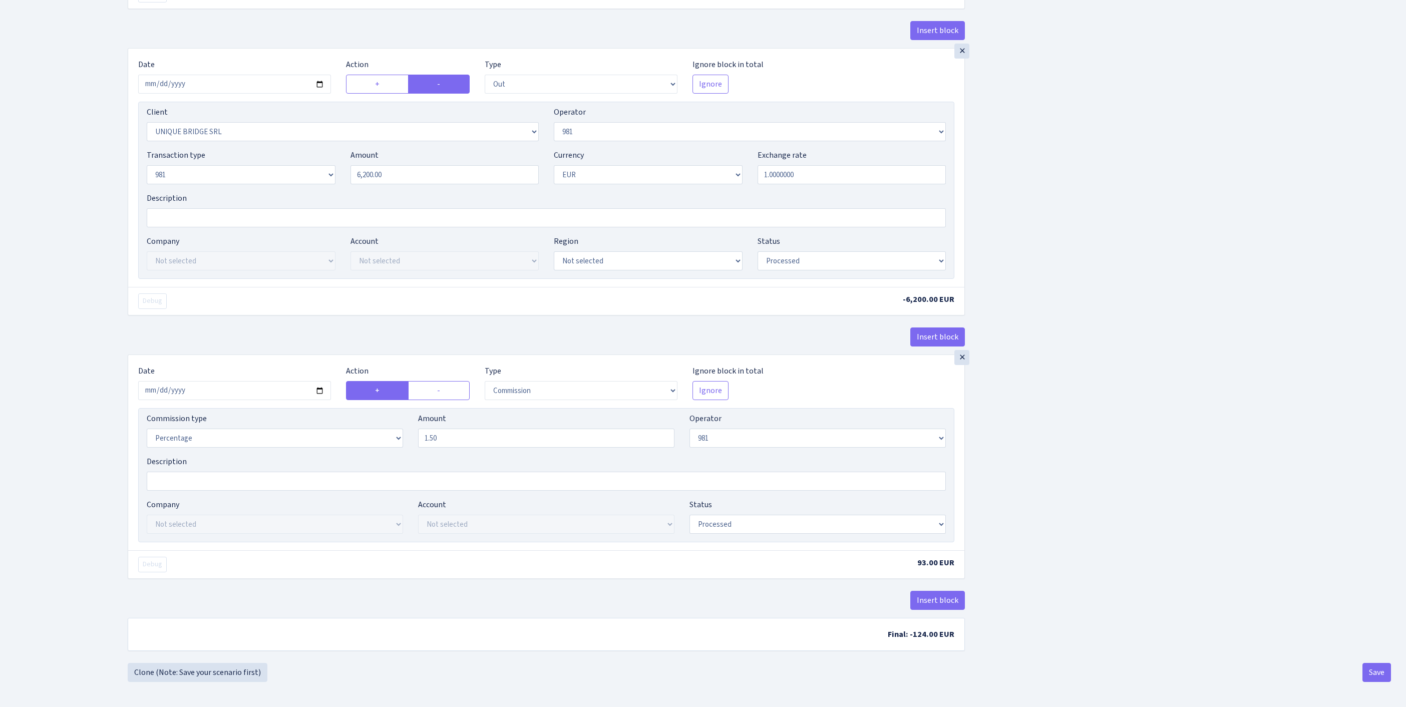
scroll to position [770, 0]
click at [1376, 675] on button "Save" at bounding box center [1376, 672] width 29 height 19
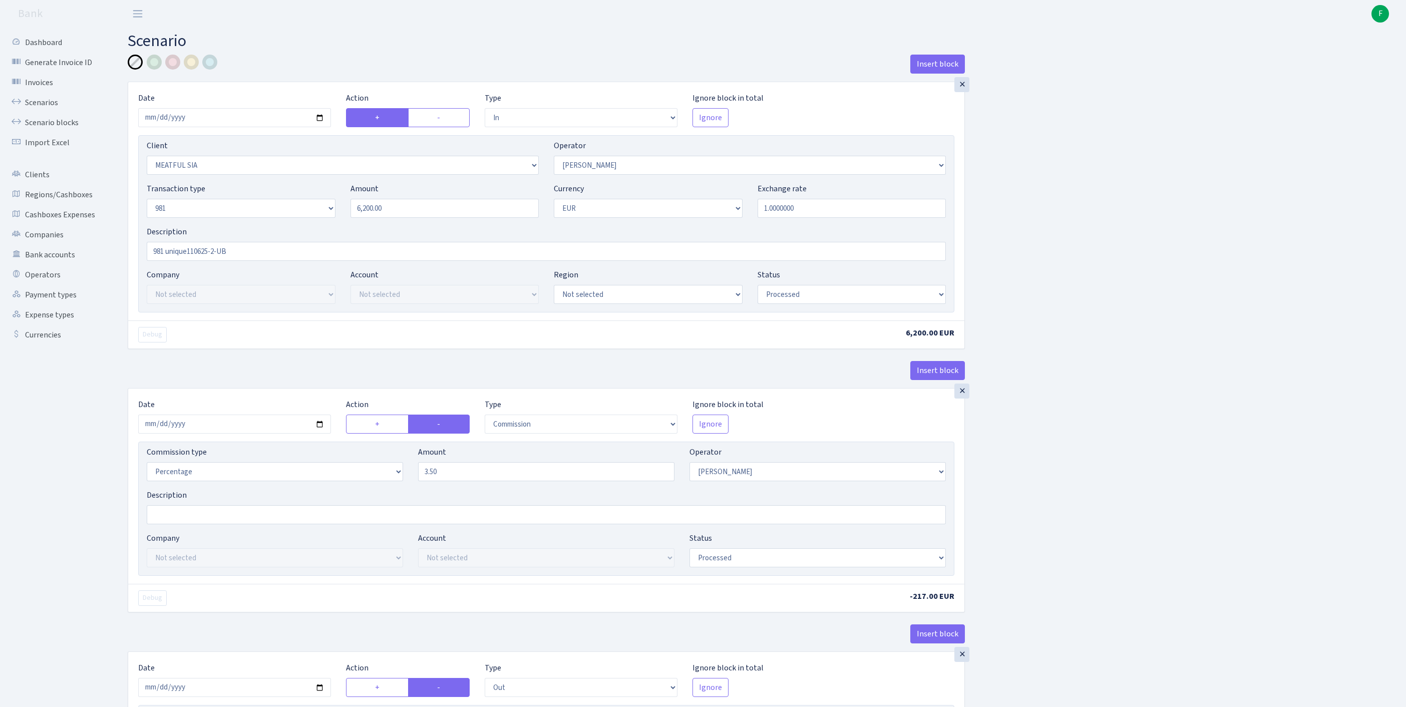
select select "in"
select select "3101"
select select "2"
select select "8"
select select "1"
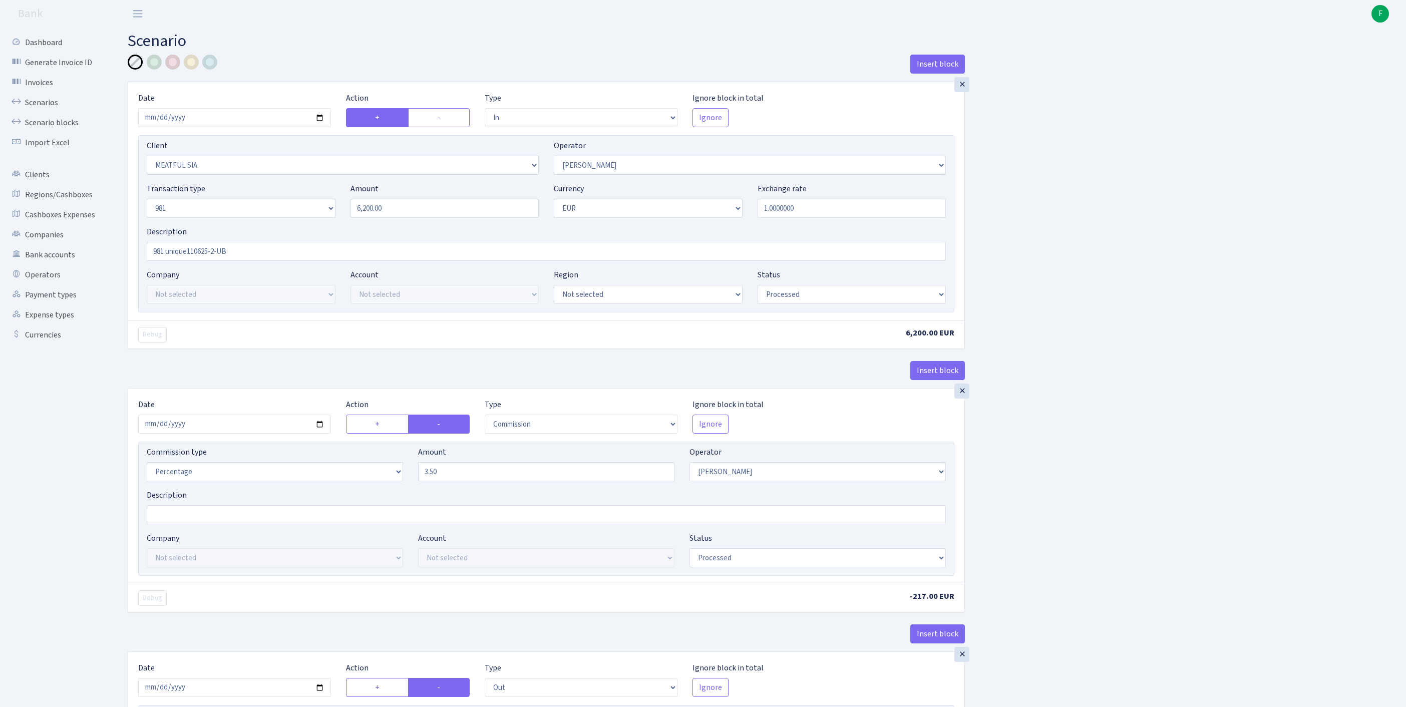
select select "processed"
select select "commission"
select select "2"
select select "processed"
select select "out"
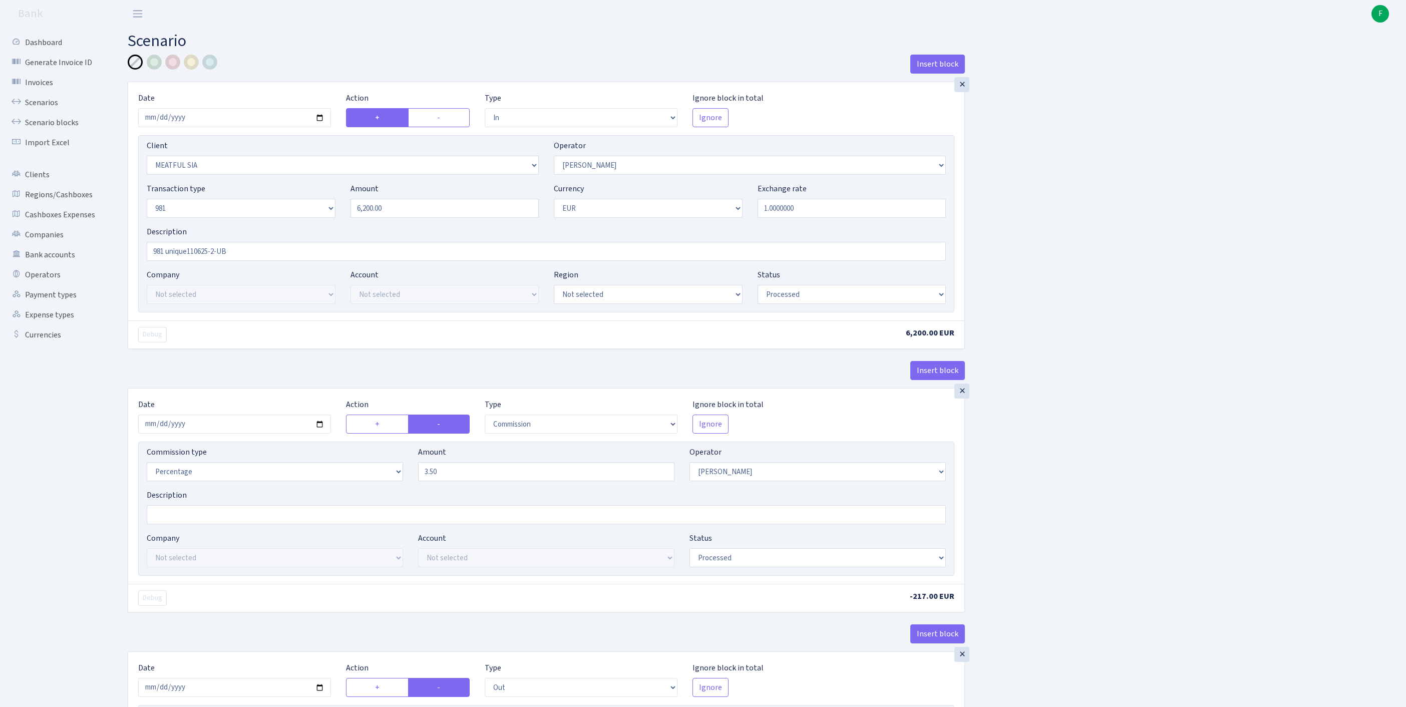
select select "3102"
select select "61"
select select "8"
select select "1"
select select "processed"
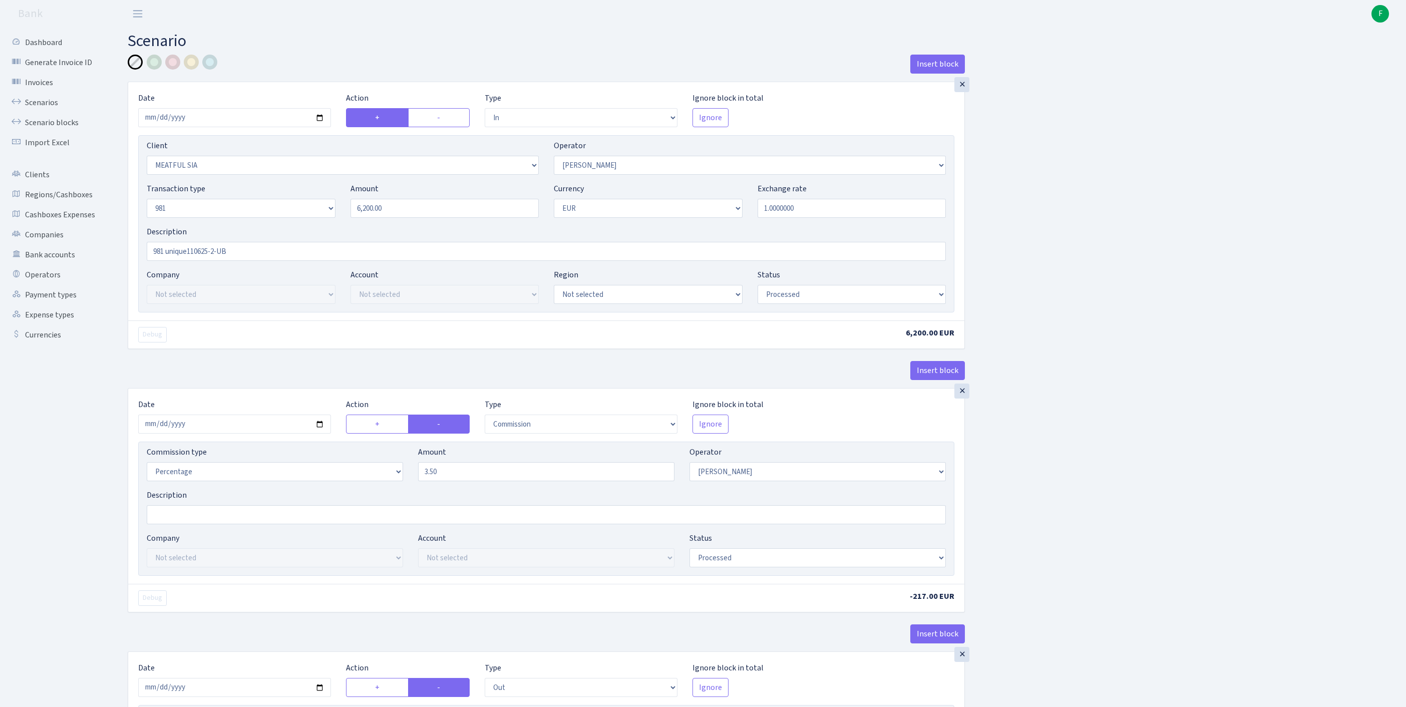
select select "commission"
select select "61"
select select "processed"
click at [56, 112] on link "Scenarios" at bounding box center [55, 103] width 100 height 20
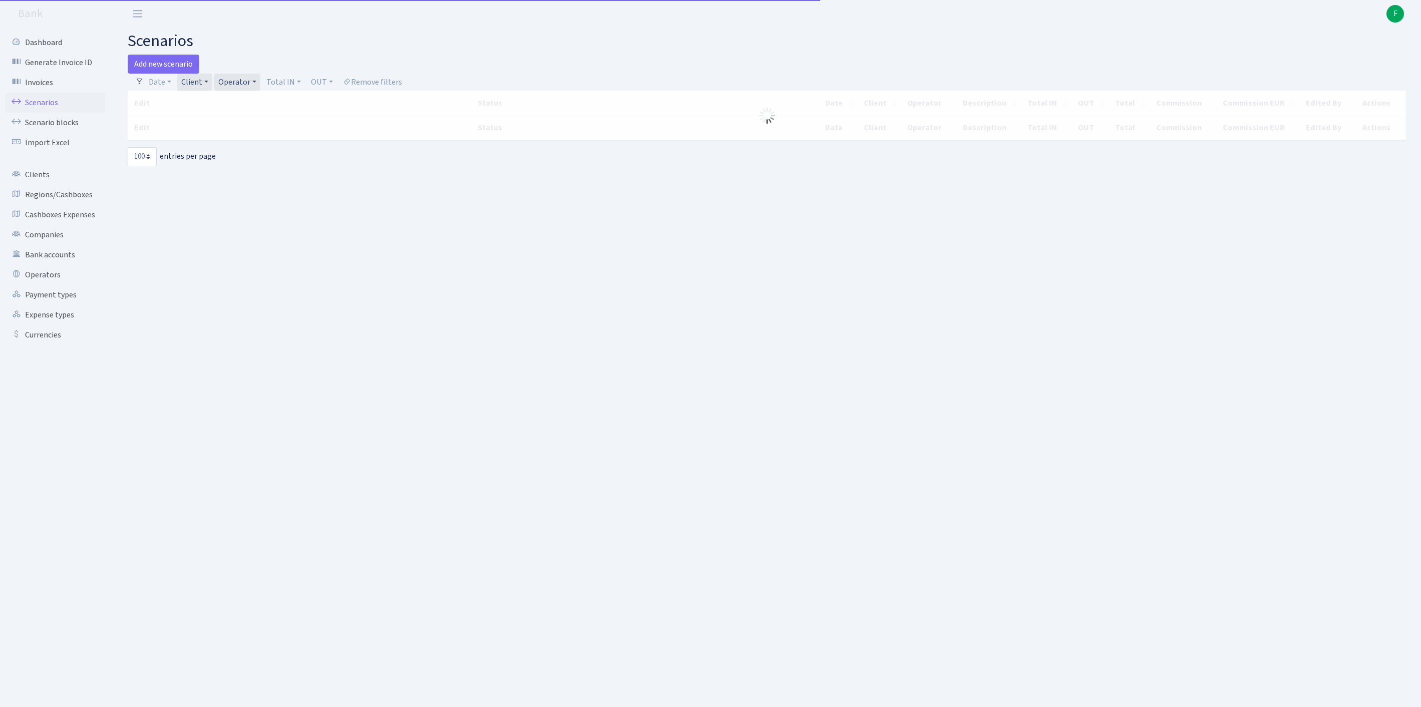
select select "100"
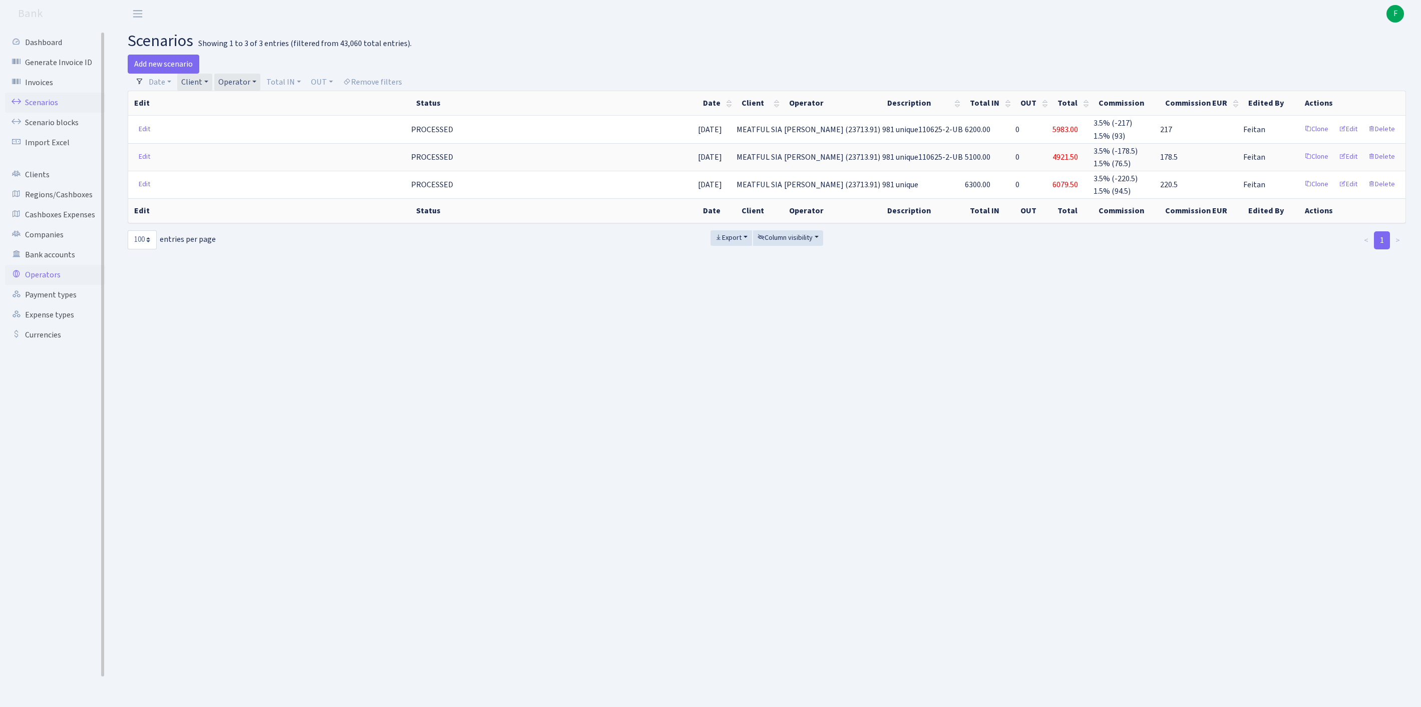
click at [47, 285] on link "Operators" at bounding box center [55, 275] width 100 height 20
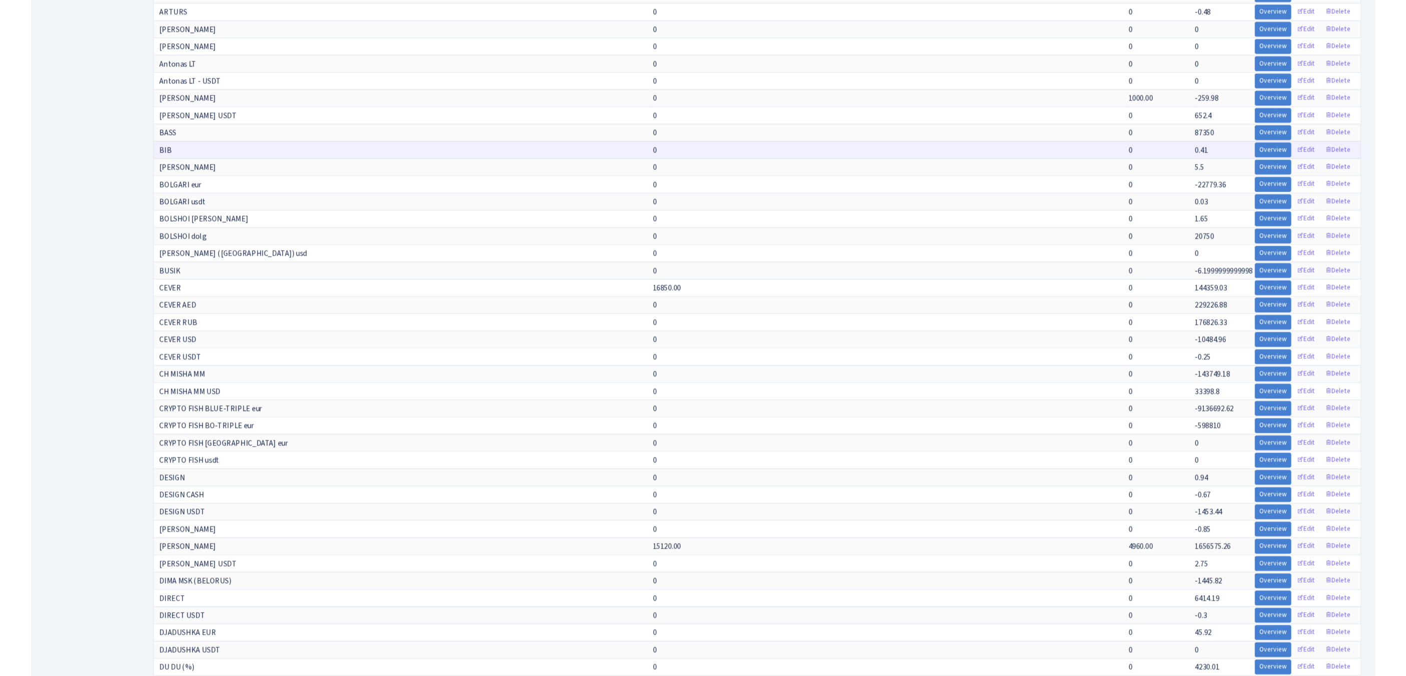
scroll to position [1754, 0]
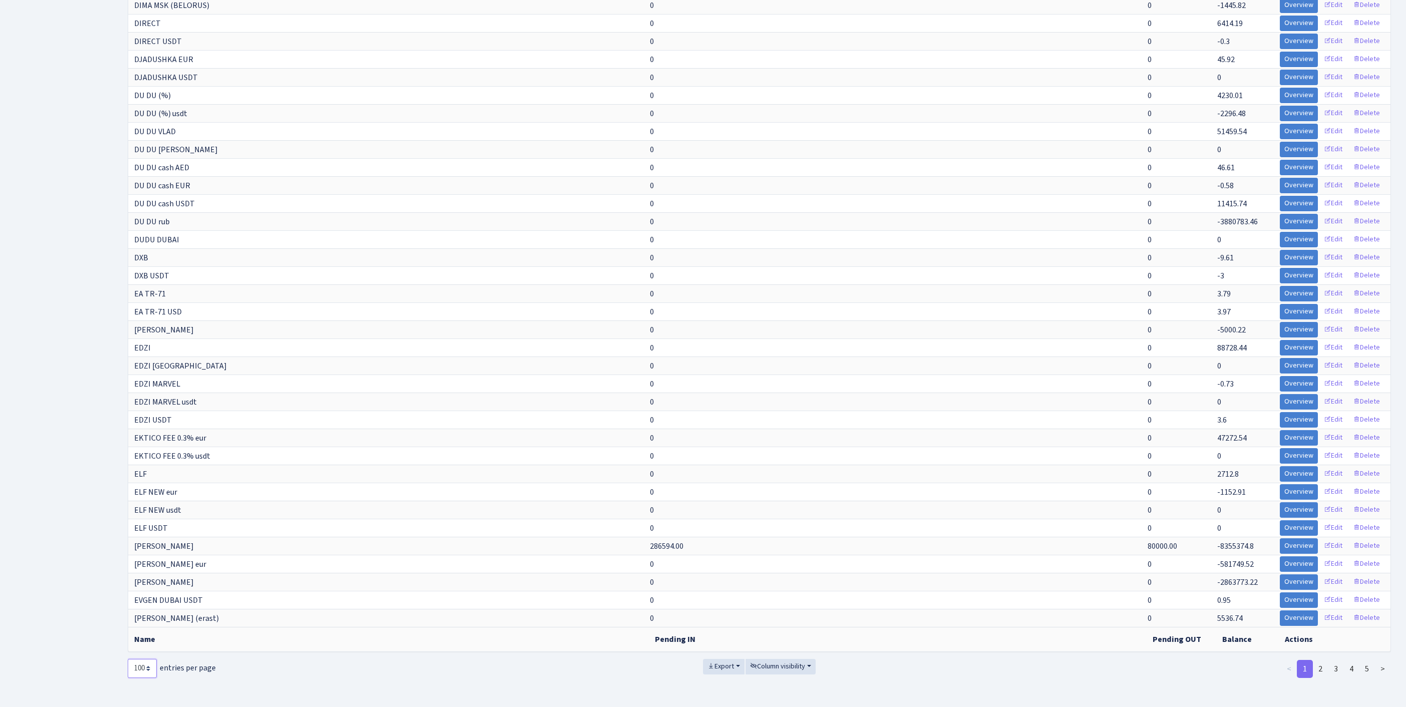
select select "-1"
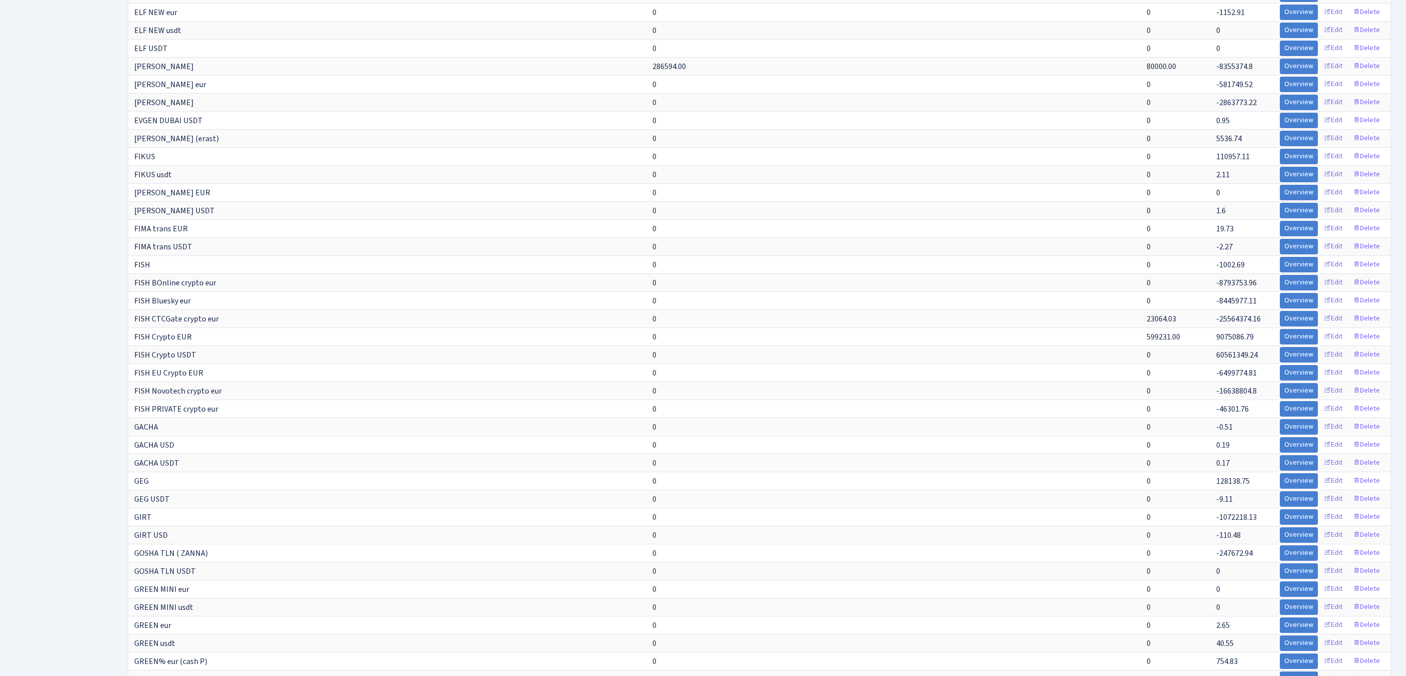
scroll to position [5886, 0]
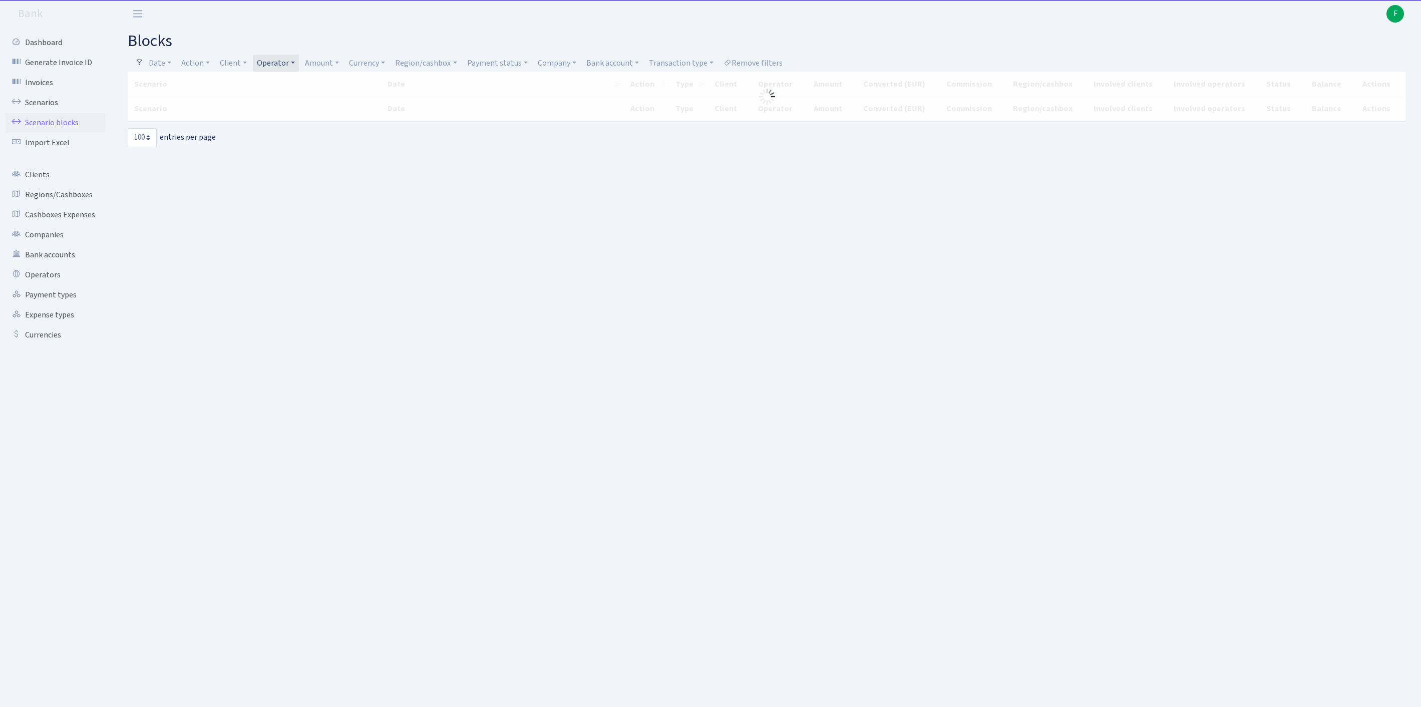
select select "100"
